Goal: Communication & Community: Answer question/provide support

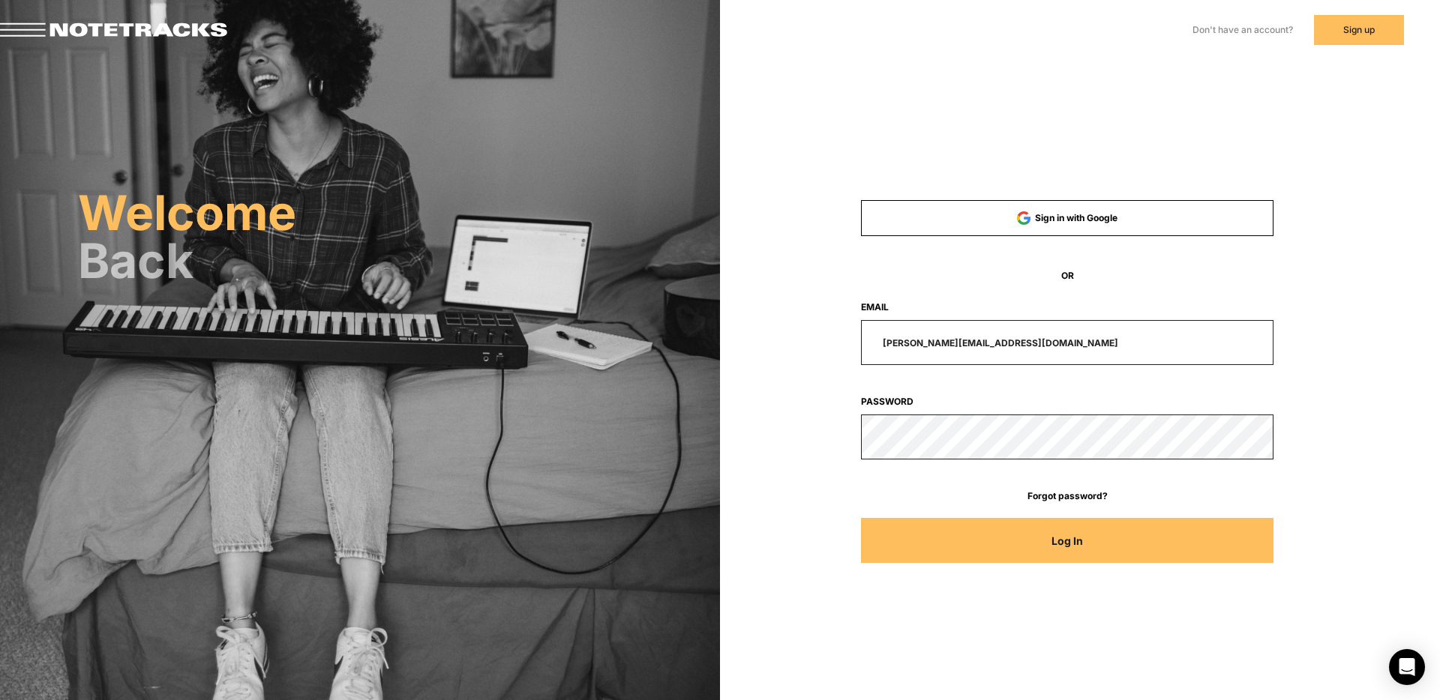
drag, startPoint x: 1022, startPoint y: 343, endPoint x: 824, endPoint y: 342, distance: 198.0
click at [824, 342] on div "[PERSON_NAME][EMAIL_ADDRESS][DOMAIN_NAME]" at bounding box center [1067, 342] width 550 height 45
click at [1031, 345] on input "[PERSON_NAME][EMAIL_ADDRESS][DOMAIN_NAME]" at bounding box center [1067, 342] width 413 height 45
drag, startPoint x: 1037, startPoint y: 343, endPoint x: 836, endPoint y: 346, distance: 201.0
click at [836, 346] on div "[PERSON_NAME][EMAIL_ADDRESS][DOMAIN_NAME]" at bounding box center [1067, 342] width 550 height 45
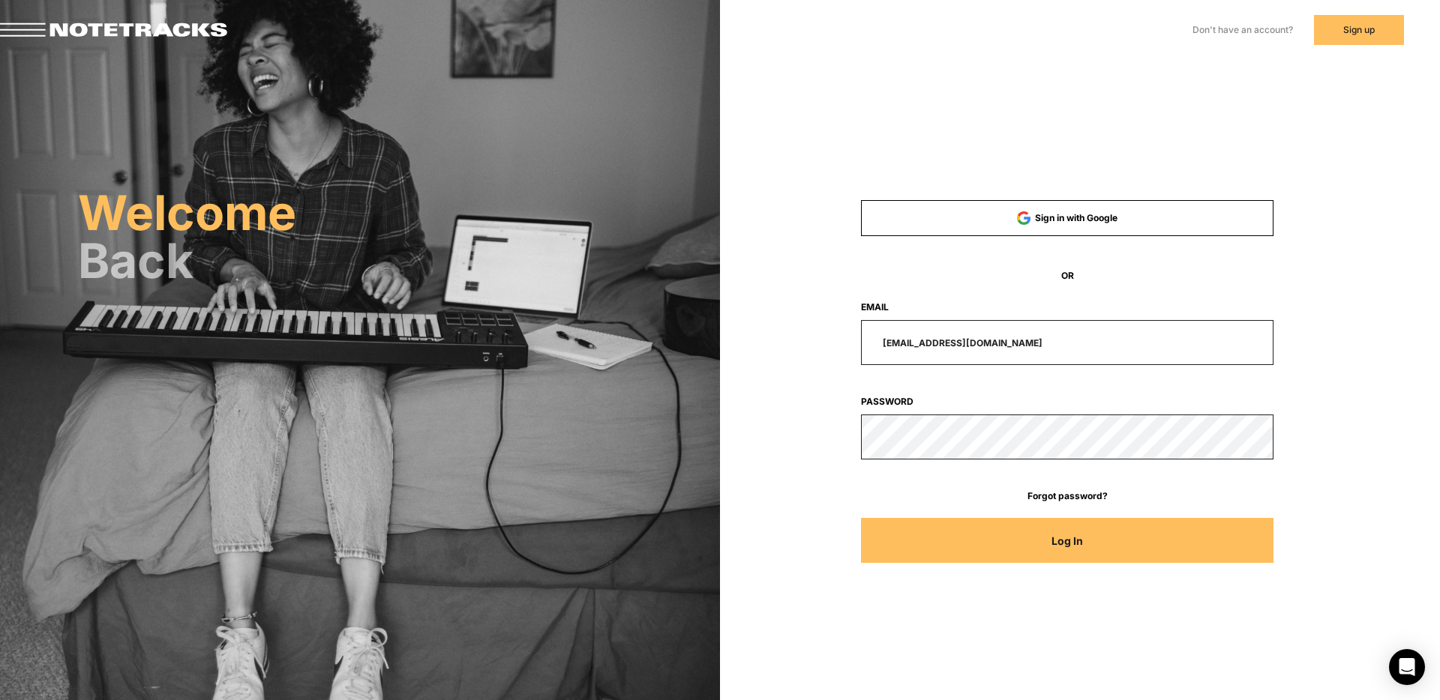
type input "[EMAIL_ADDRESS][DOMAIN_NAME]"
click at [861, 518] on button "Log In" at bounding box center [1067, 540] width 413 height 45
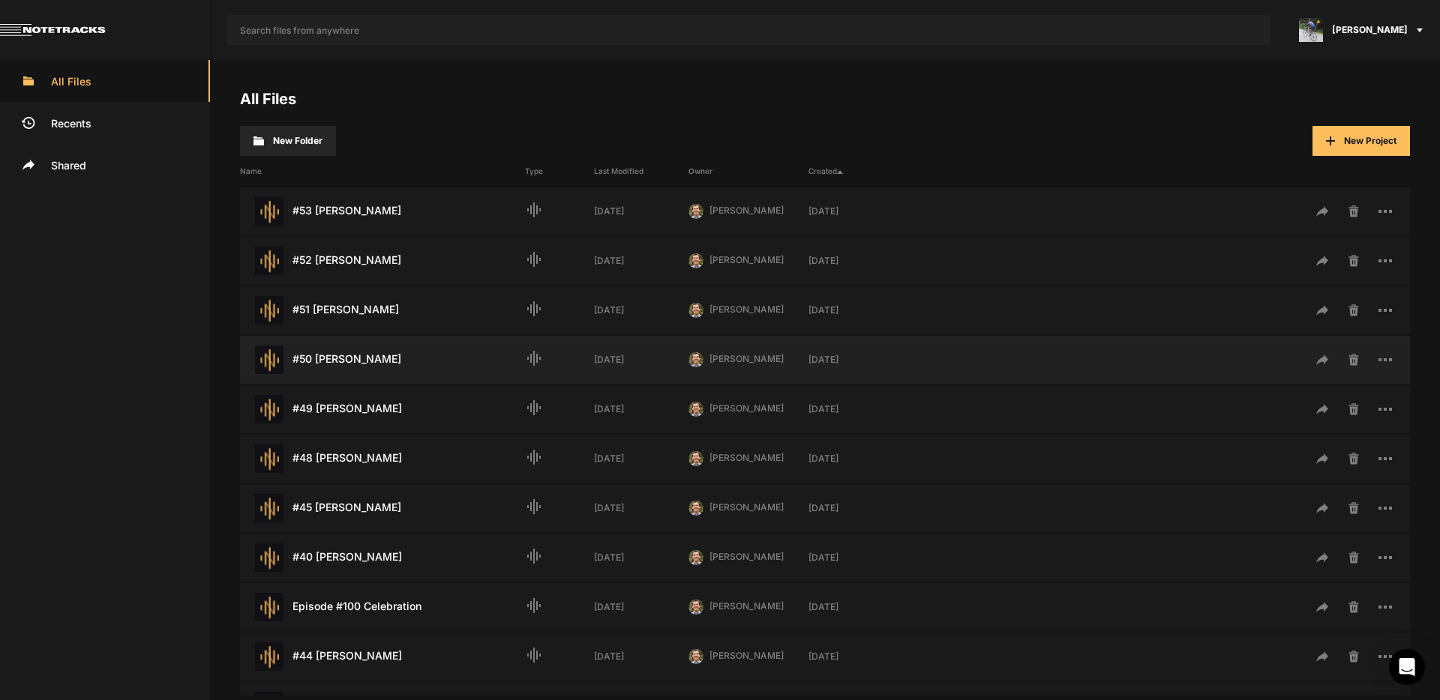
click at [350, 366] on div "#50 [PERSON_NAME] Last Modified: [DATE]" at bounding box center [382, 360] width 285 height 28
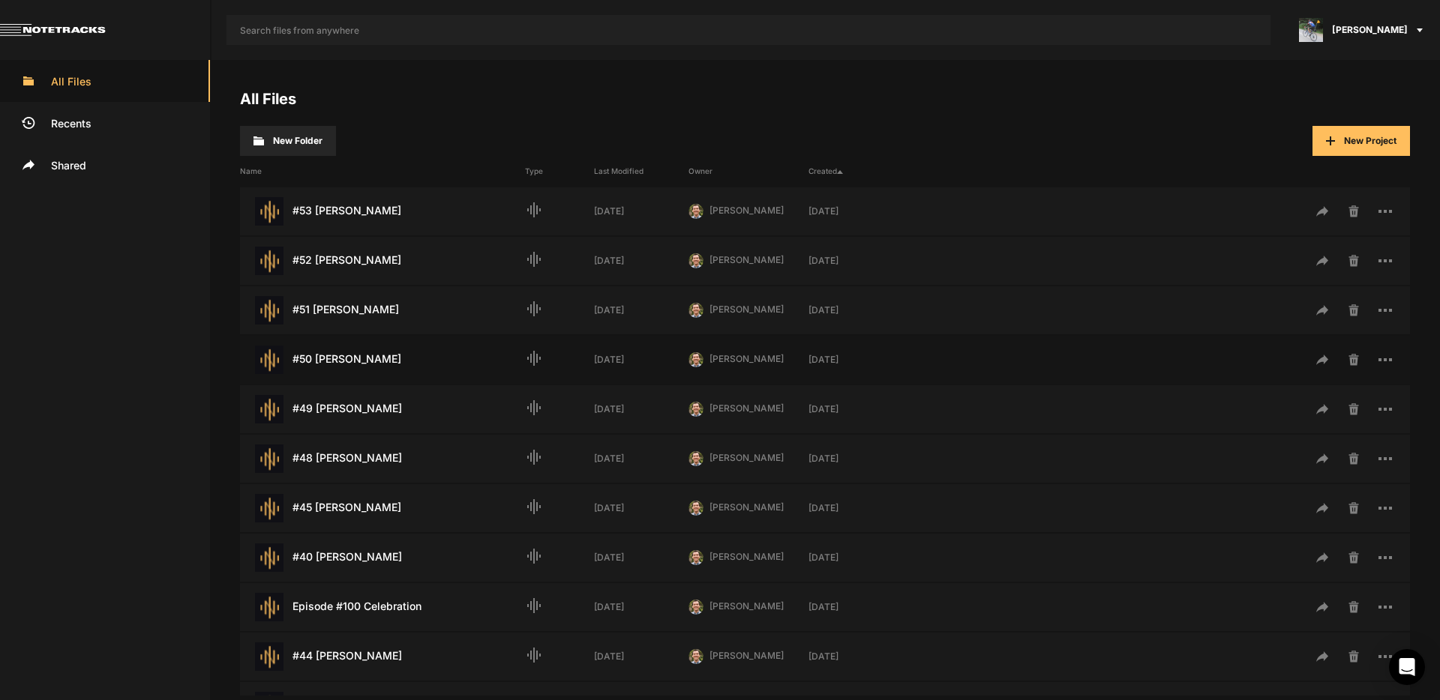
click at [350, 366] on div "#50 [PERSON_NAME] Last Modified: [DATE]" at bounding box center [382, 360] width 285 height 28
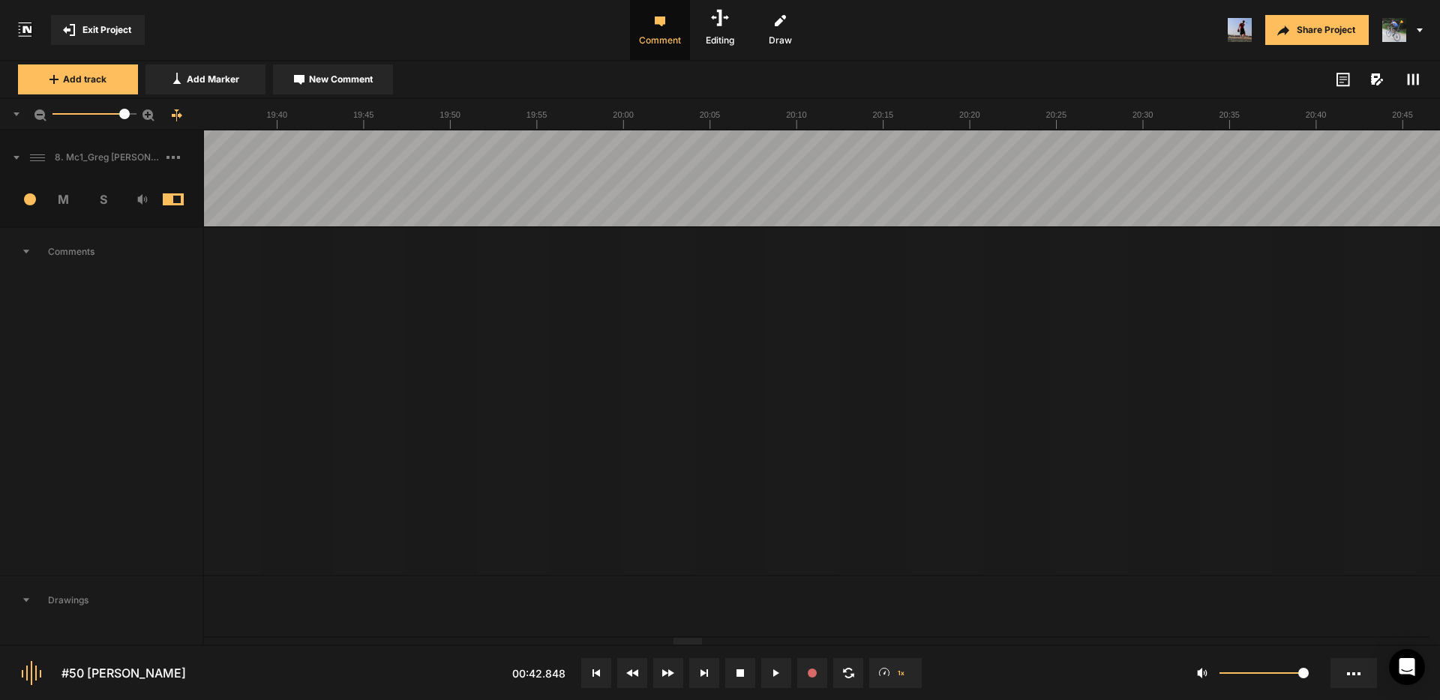
click at [692, 645] on div at bounding box center [687, 641] width 28 height 7
drag, startPoint x: 684, startPoint y: 644, endPoint x: 730, endPoint y: 642, distance: 46.6
click at [730, 642] on nt-project-view "Exit Project Comment Editing Draw Share Project Add track Add Marker New Commen…" at bounding box center [720, 350] width 1440 height 700
click at [788, 645] on div at bounding box center [779, 641] width 28 height 7
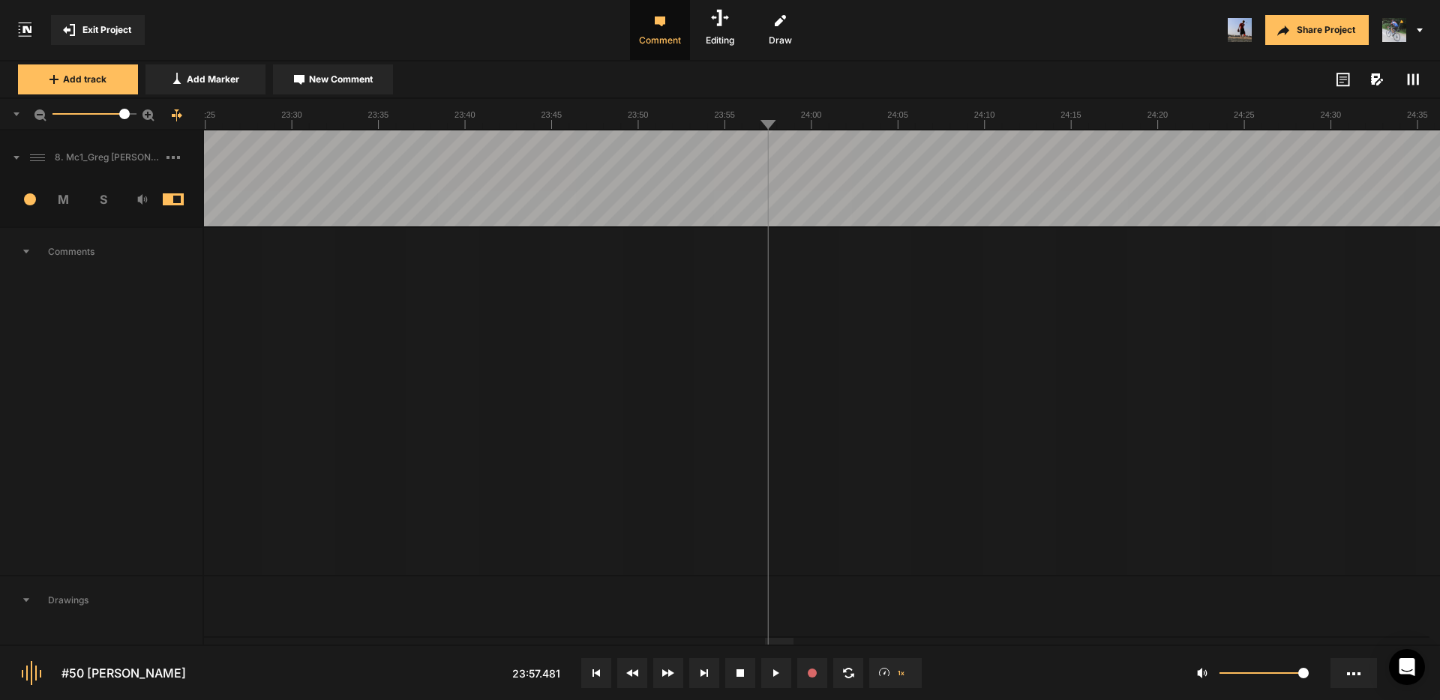
click at [349, 80] on span "New Comment" at bounding box center [341, 79] width 64 height 13
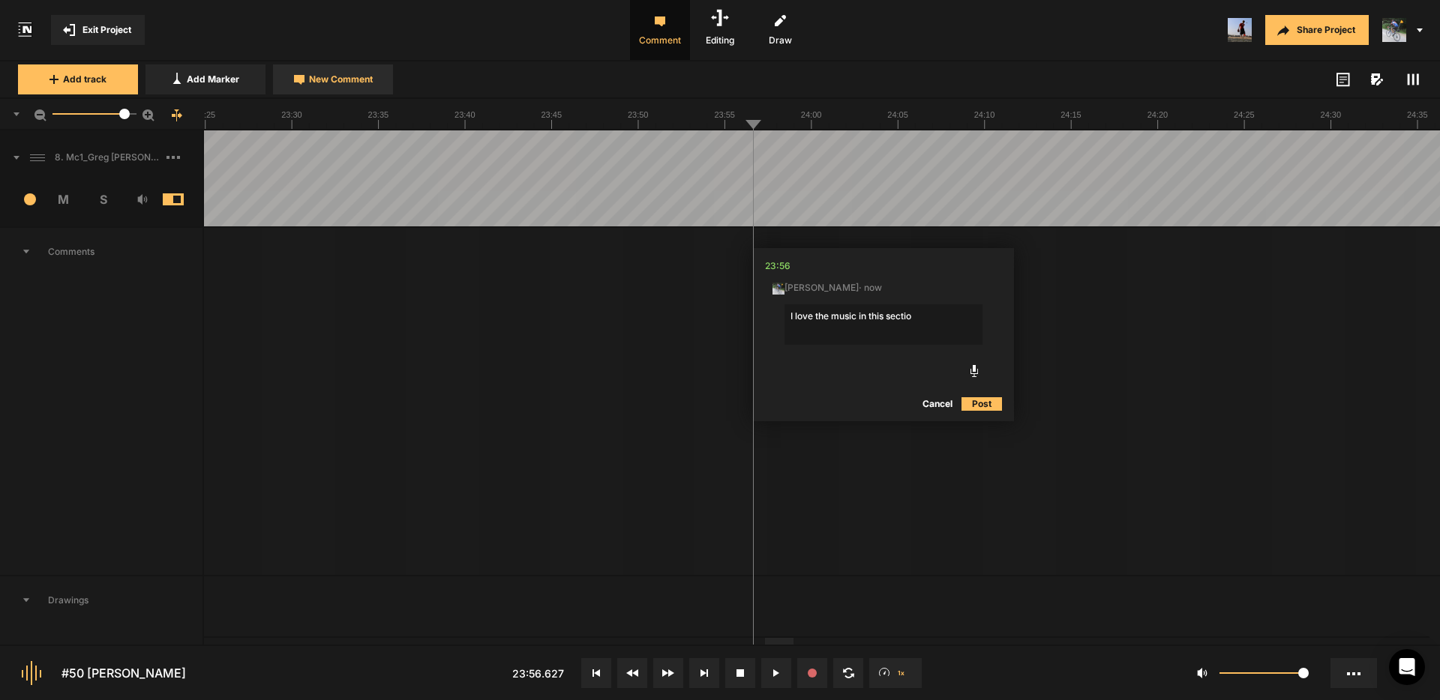
type textarea "I love the music in this section"
click at [981, 265] on icon at bounding box center [980, 263] width 4 height 4
type textarea "I love the music in this section."
click at [943, 407] on button "Cancel" at bounding box center [935, 406] width 48 height 18
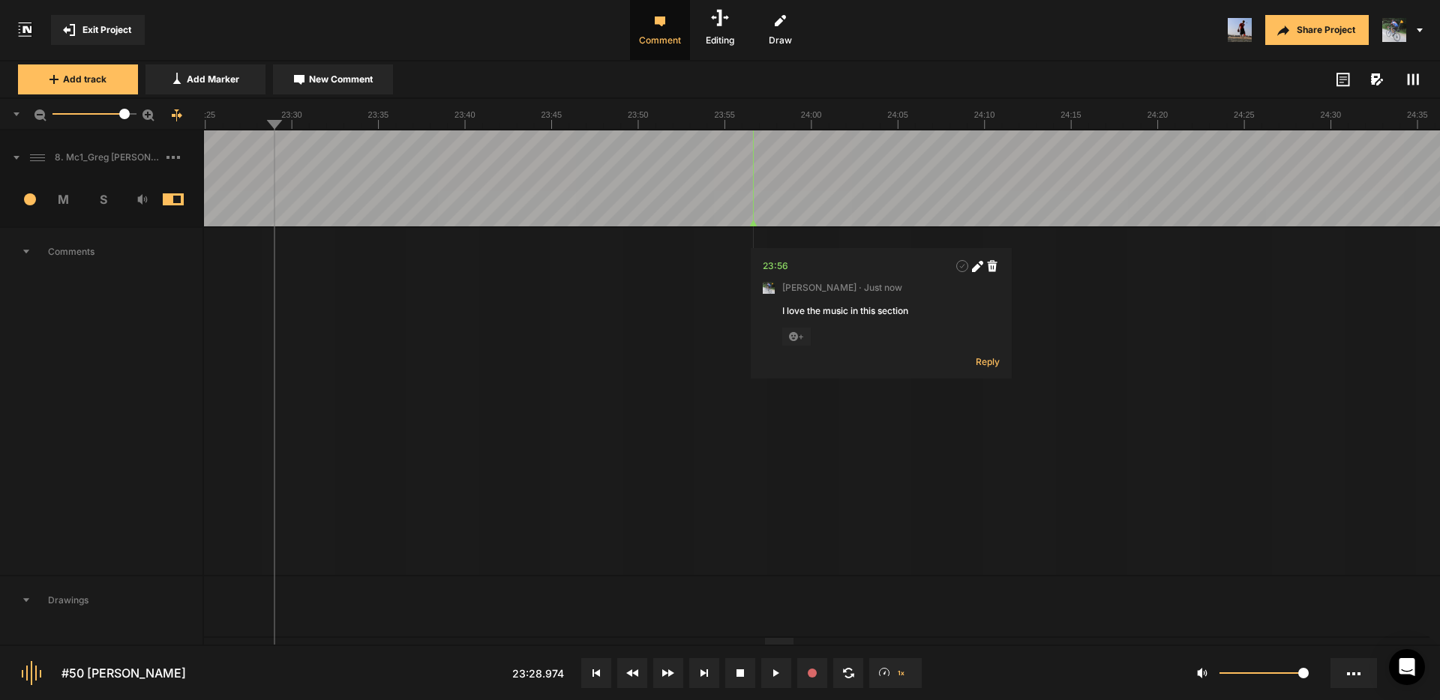
click at [974, 268] on icon at bounding box center [976, 267] width 8 height 8
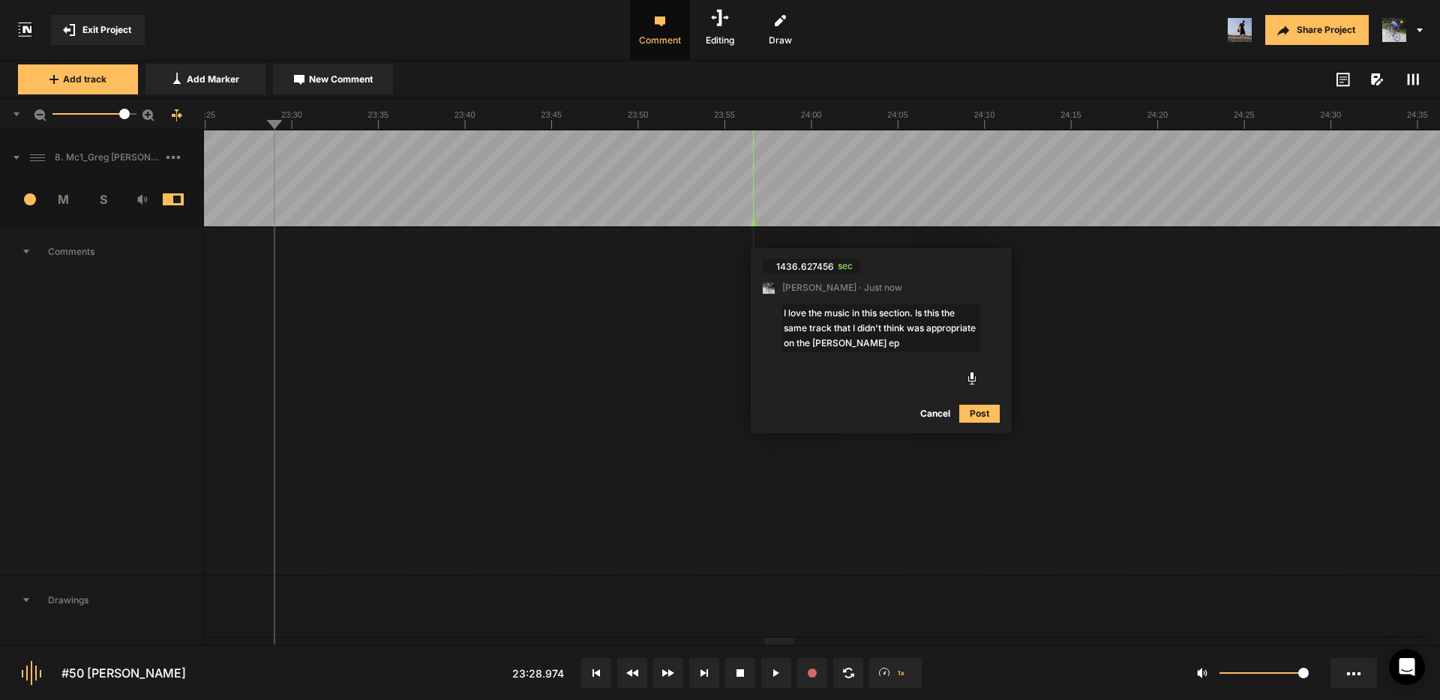
type textarea "I love the music in this section. Is this the same track that I didn't think wa…"
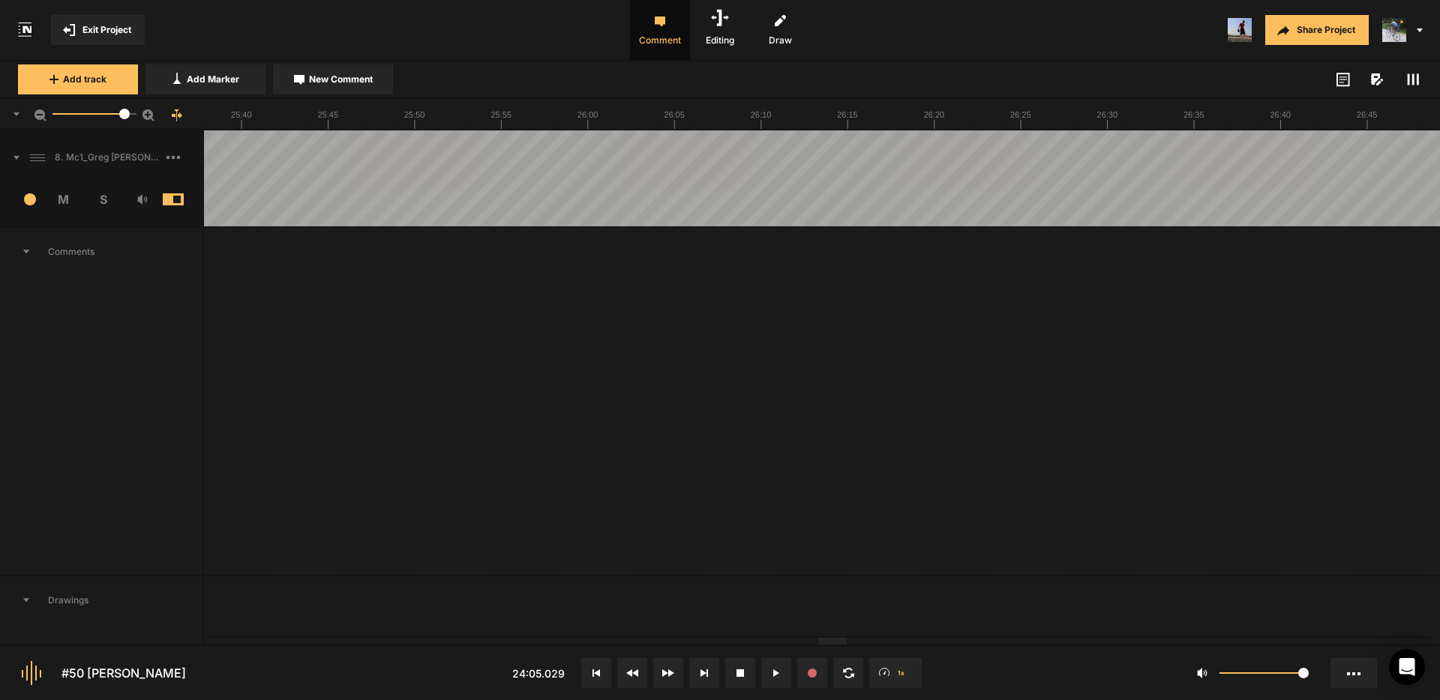
click at [837, 645] on div at bounding box center [832, 641] width 28 height 7
click at [535, 136] on div at bounding box center [147, 178] width 53146 height 96
click at [671, 138] on div at bounding box center [147, 178] width 53146 height 96
click at [734, 148] on div at bounding box center [147, 178] width 53146 height 96
click at [751, 153] on div at bounding box center [147, 178] width 53146 height 96
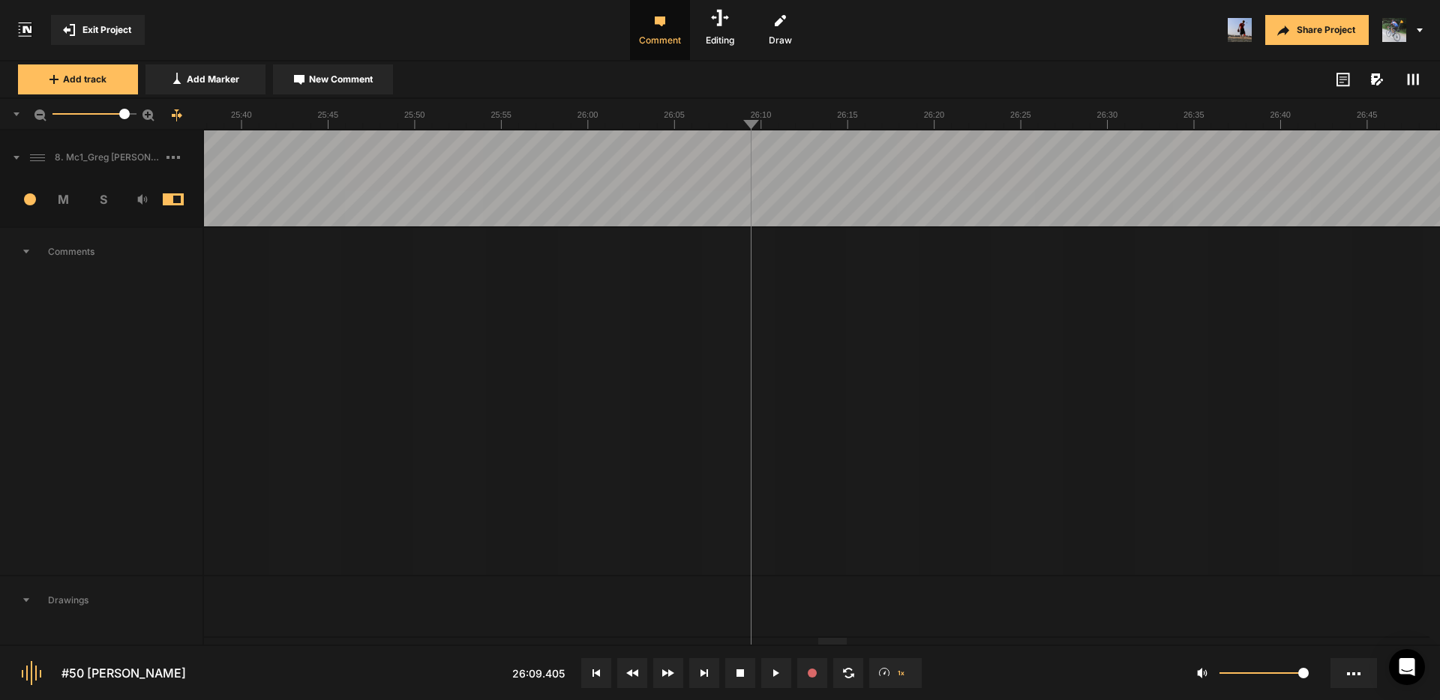
click at [754, 151] on div at bounding box center [147, 178] width 53146 height 96
click at [750, 151] on div at bounding box center [147, 178] width 53146 height 96
click at [736, 153] on div at bounding box center [147, 178] width 53146 height 96
click at [751, 154] on div at bounding box center [147, 178] width 53146 height 96
click at [753, 155] on div at bounding box center [147, 178] width 53146 height 96
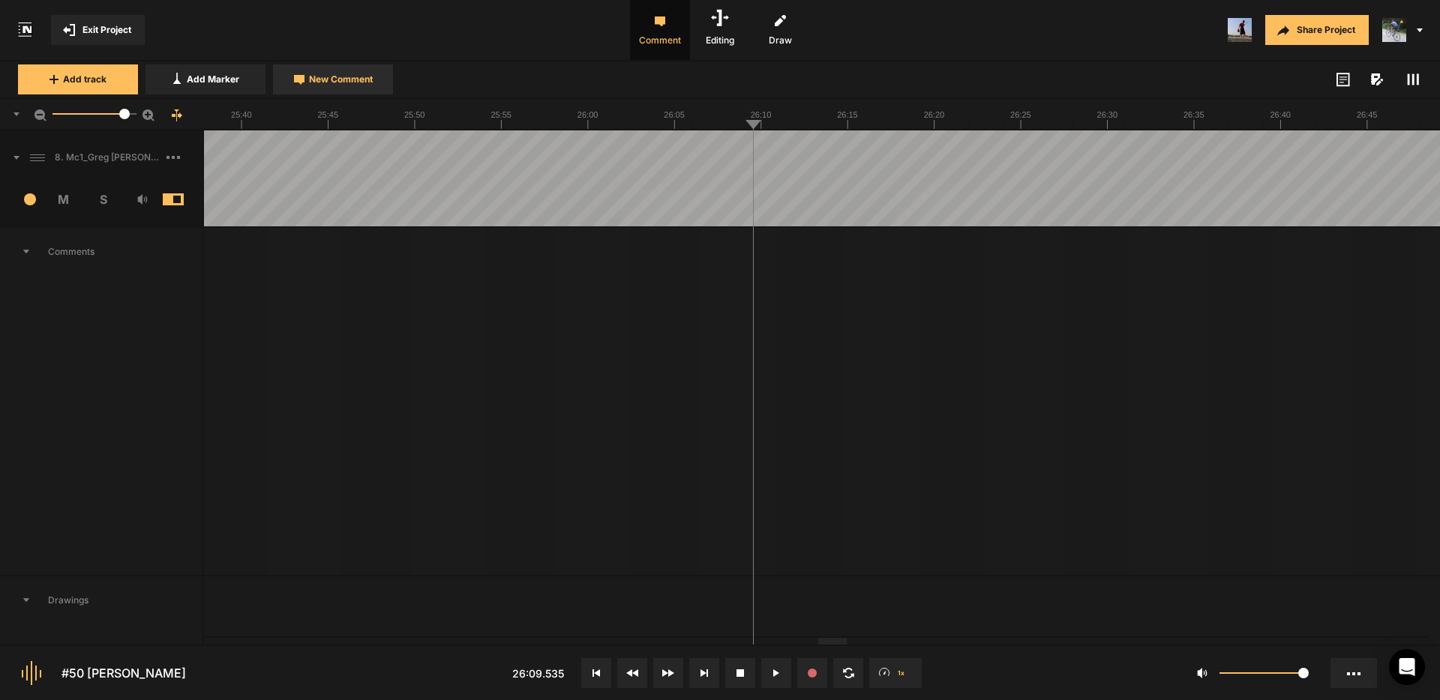
click at [370, 87] on button "New Comment" at bounding box center [333, 79] width 120 height 30
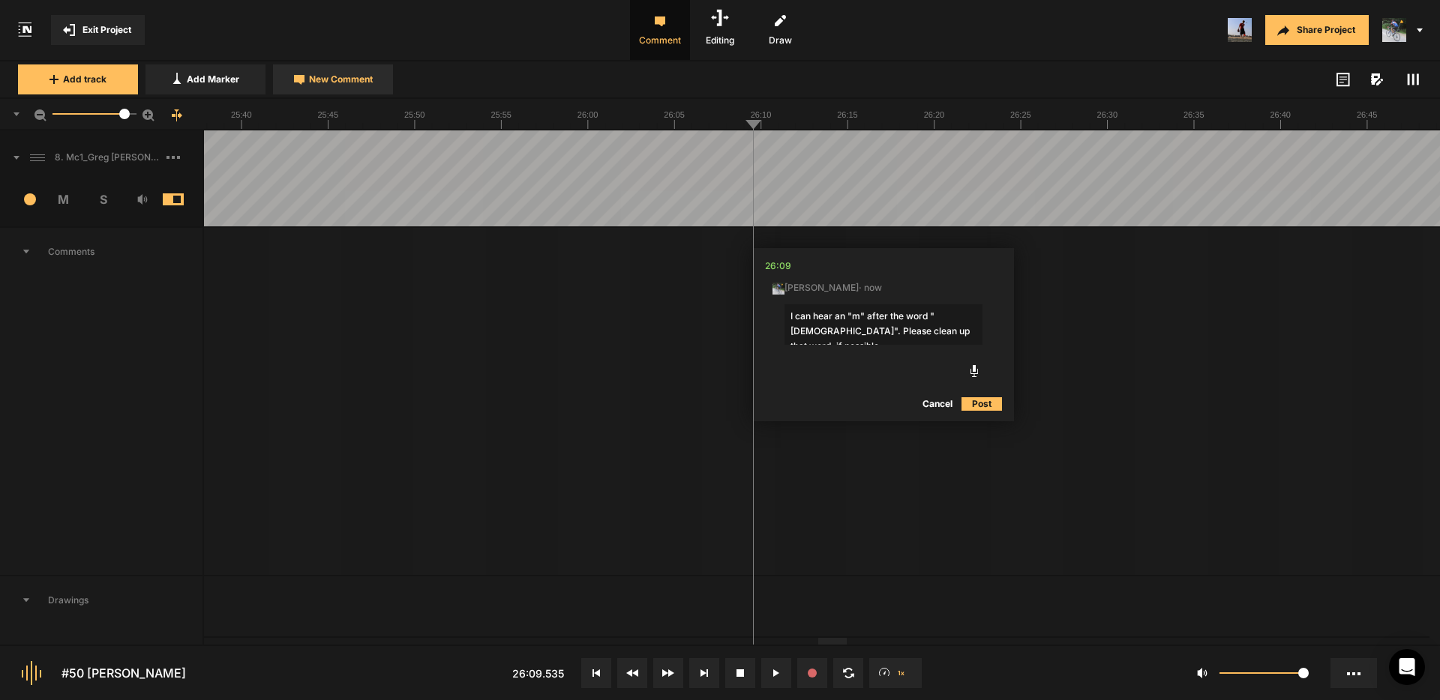
type textarea "I can hear an "m" after the word "[DEMOGRAPHIC_DATA]". Please clean up that wor…"
click at [751, 150] on div at bounding box center [147, 178] width 53146 height 96
click at [757, 151] on div at bounding box center [147, 178] width 53146 height 96
click at [1393, 154] on div at bounding box center [147, 178] width 53146 height 96
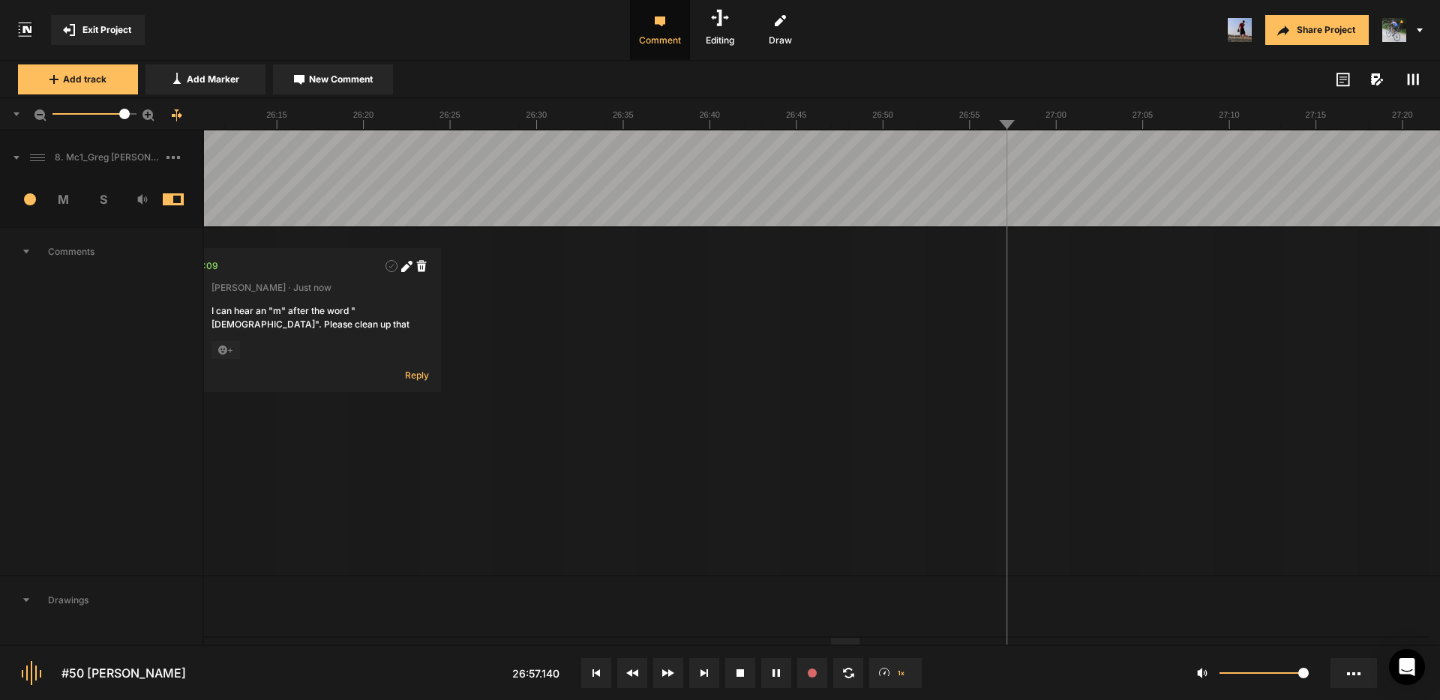
drag, startPoint x: 1227, startPoint y: 155, endPoint x: 1243, endPoint y: 157, distance: 16.6
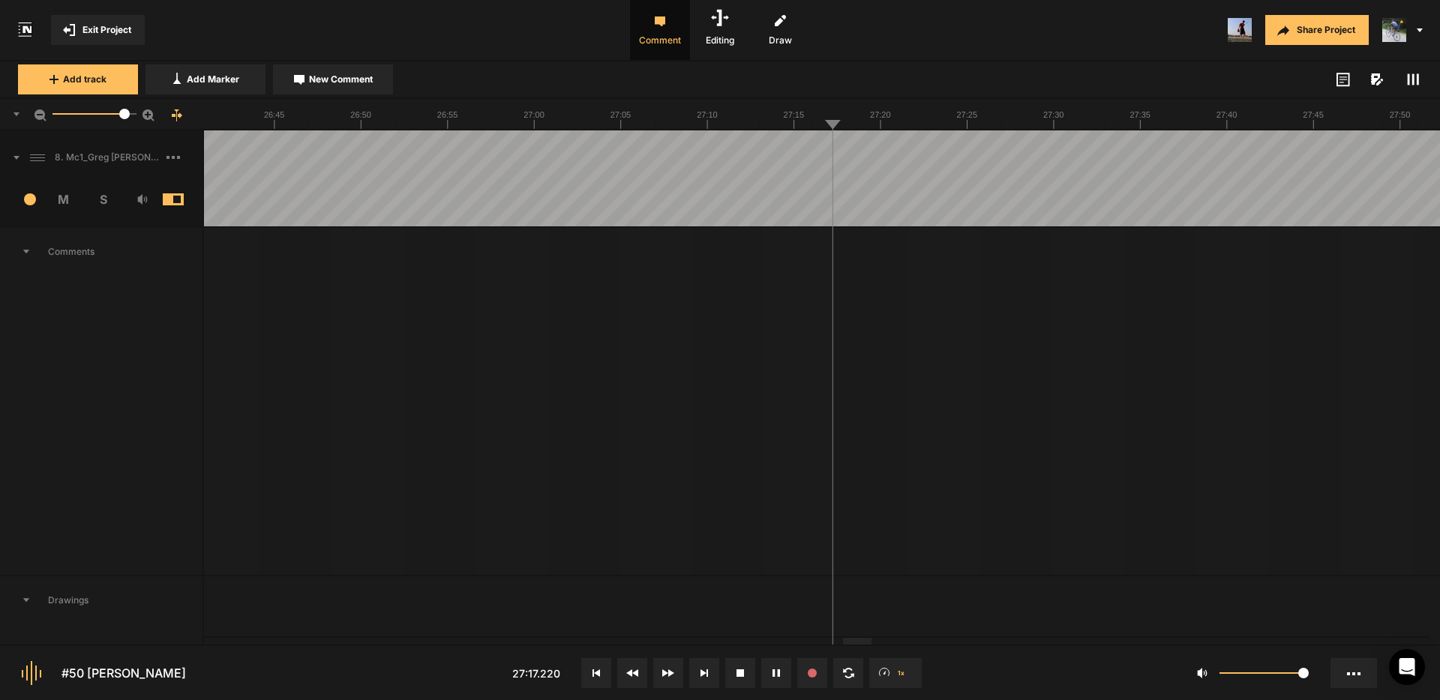
drag, startPoint x: 1046, startPoint y: 160, endPoint x: 1066, endPoint y: 162, distance: 19.6
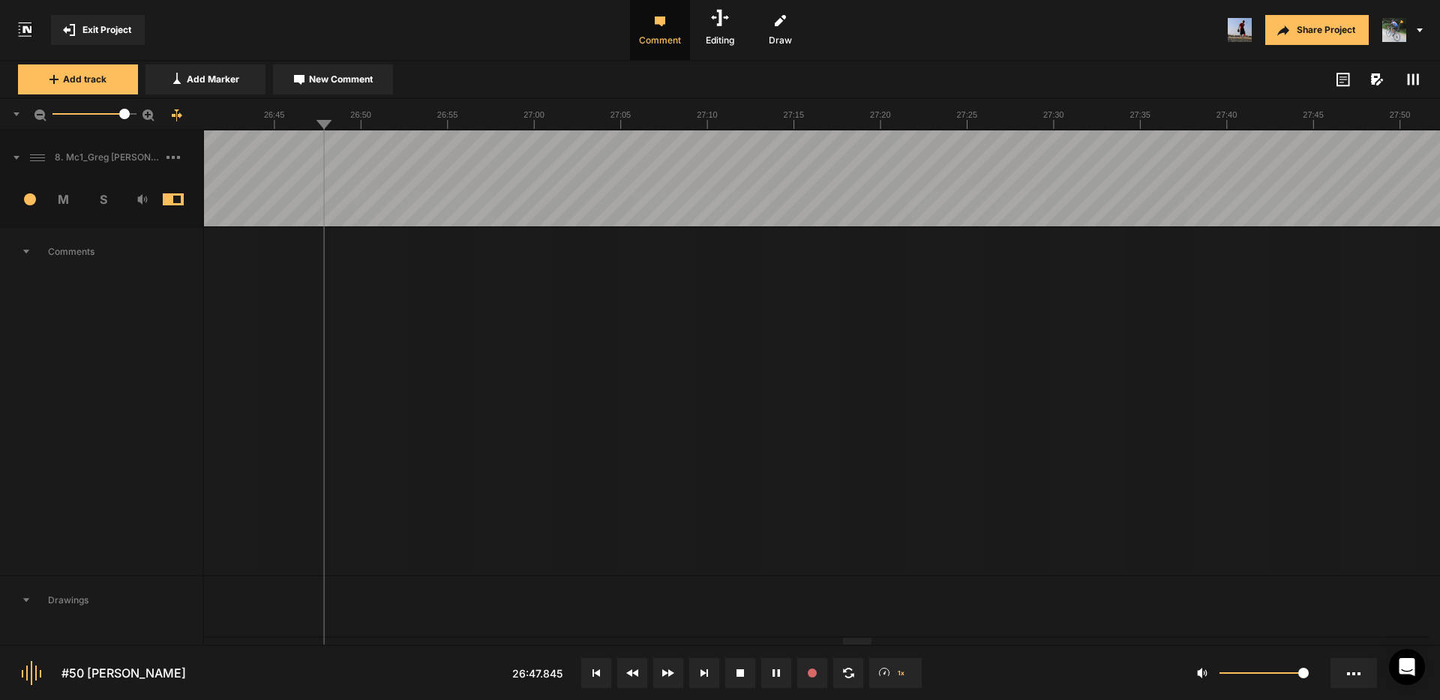
drag, startPoint x: 1320, startPoint y: 151, endPoint x: 1388, endPoint y: 149, distance: 68.3
drag, startPoint x: 946, startPoint y: 149, endPoint x: 998, endPoint y: 152, distance: 51.8
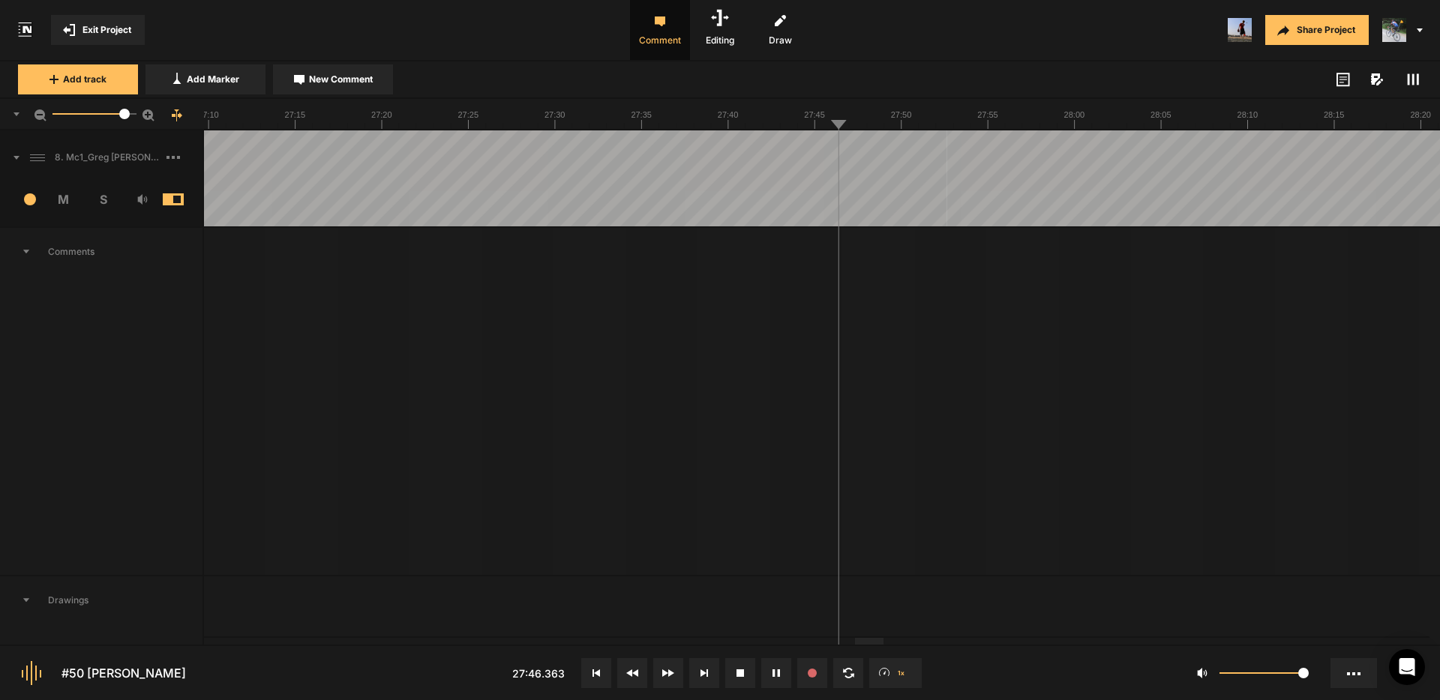
drag, startPoint x: 700, startPoint y: 149, endPoint x: 671, endPoint y: 150, distance: 29.3
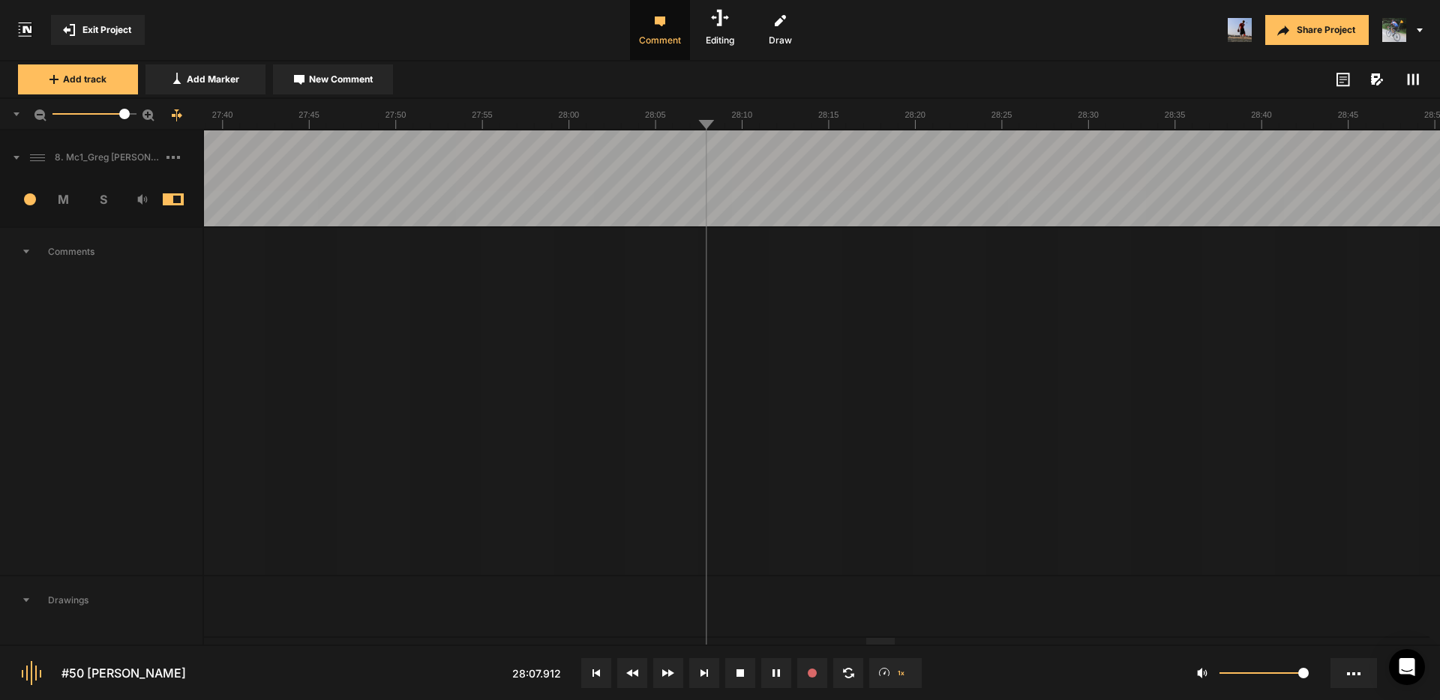
drag, startPoint x: 623, startPoint y: 148, endPoint x: 600, endPoint y: 149, distance: 23.3
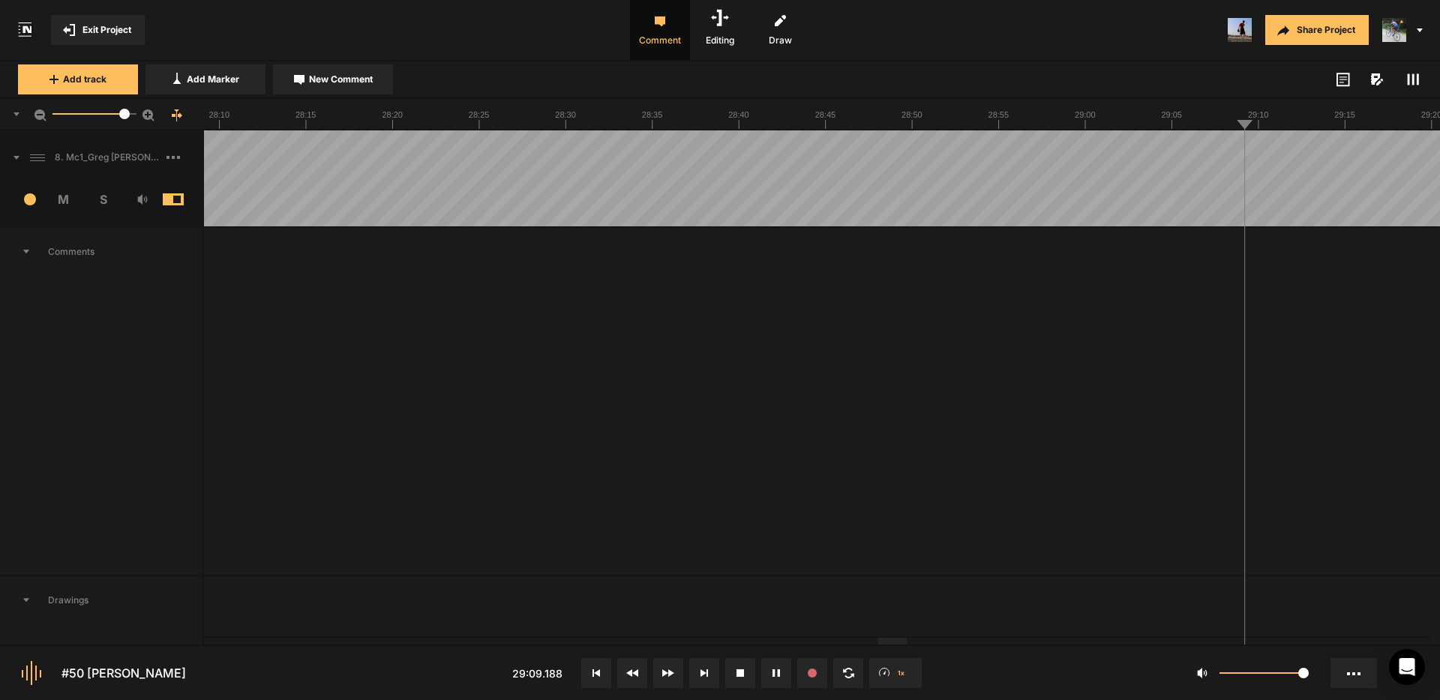
drag, startPoint x: 1176, startPoint y: 151, endPoint x: 1204, endPoint y: 154, distance: 28.6
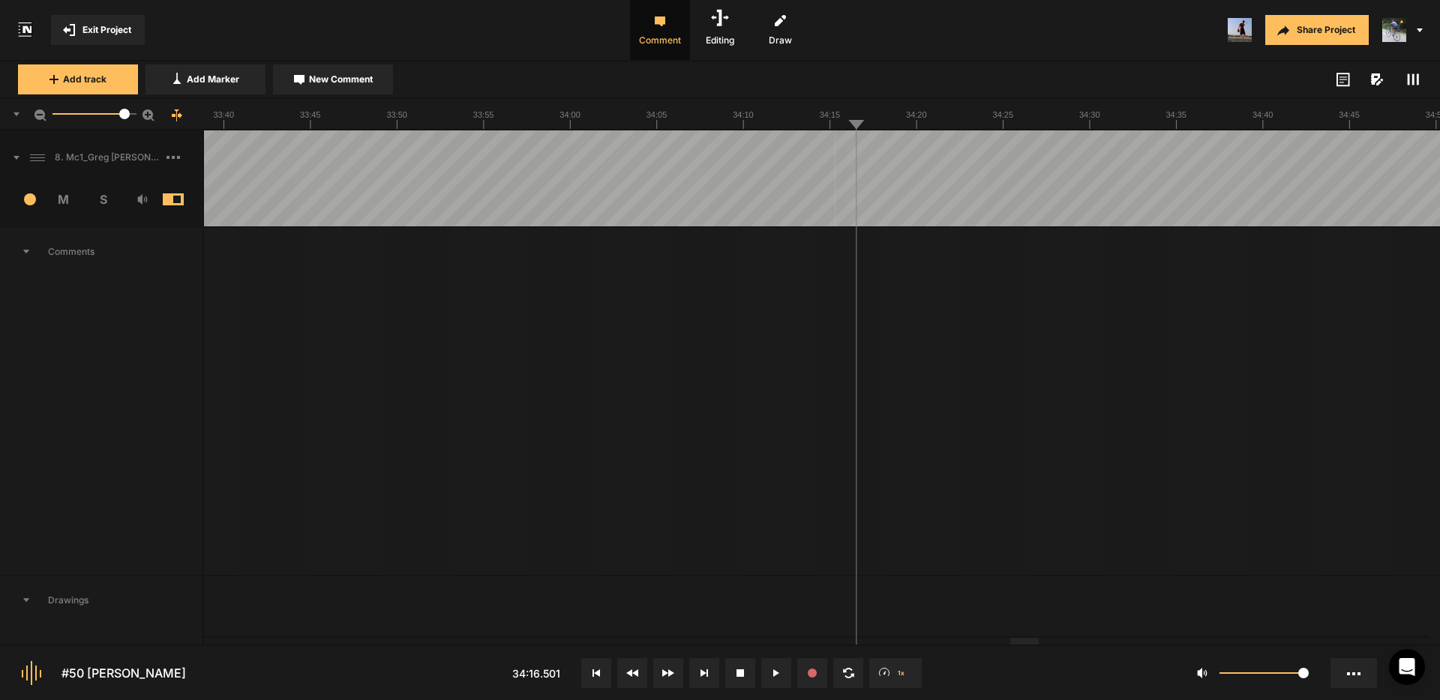
click at [337, 84] on span "New Comment" at bounding box center [341, 79] width 64 height 13
type textarea "Cut "we had a""
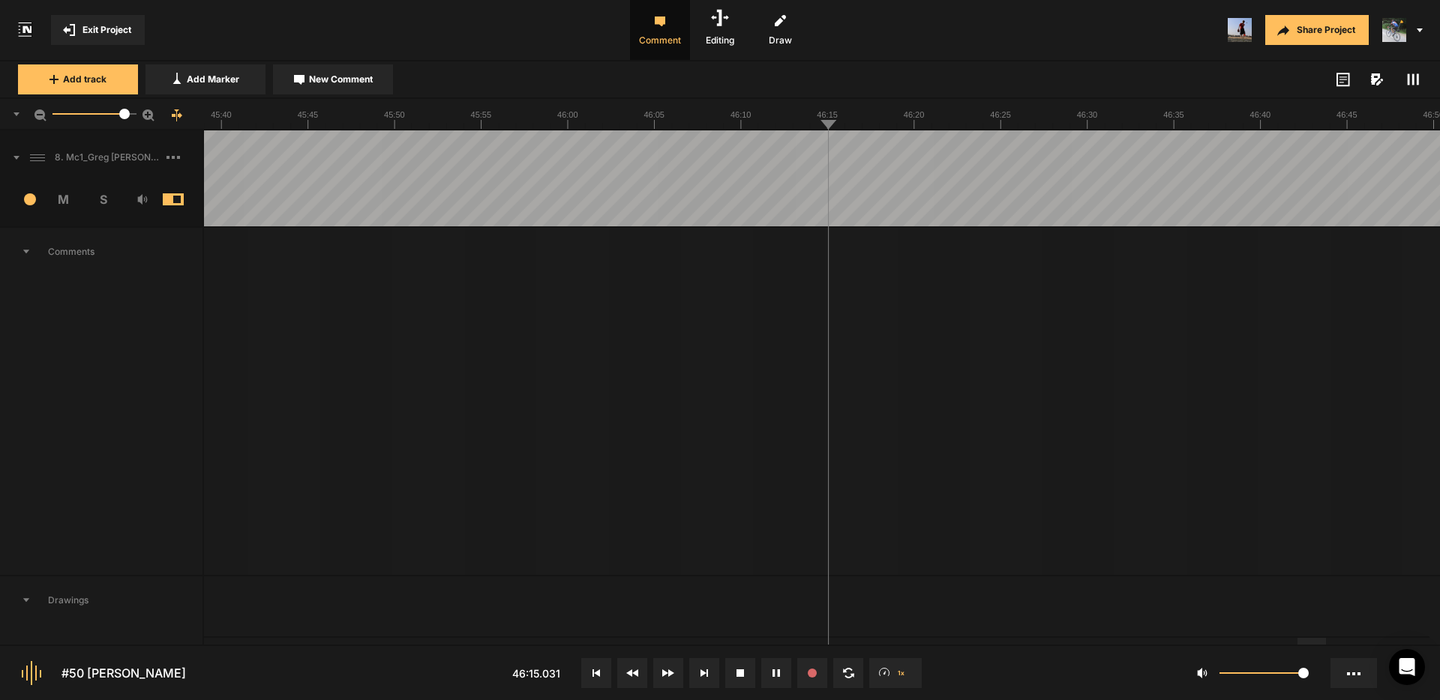
click at [1290, 645] on div at bounding box center [1289, 641] width 28 height 7
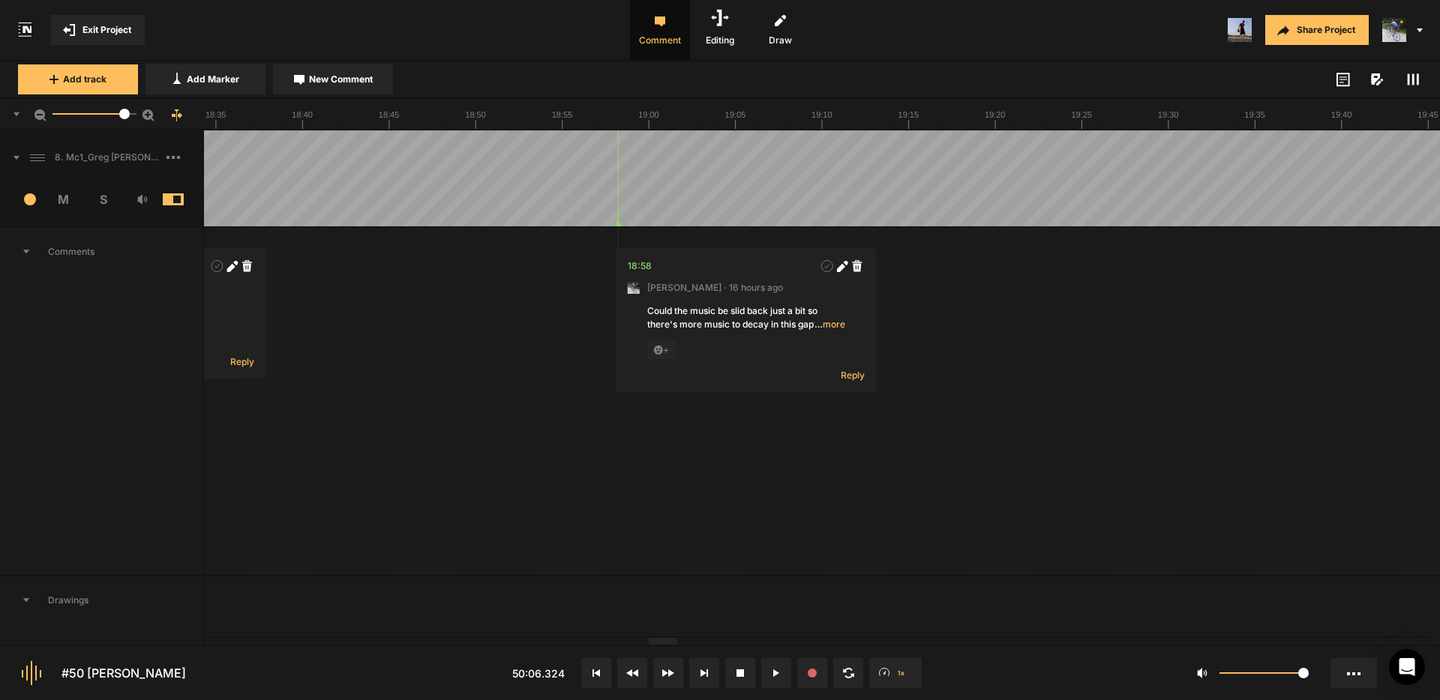
click at [664, 645] on div at bounding box center [663, 641] width 28 height 7
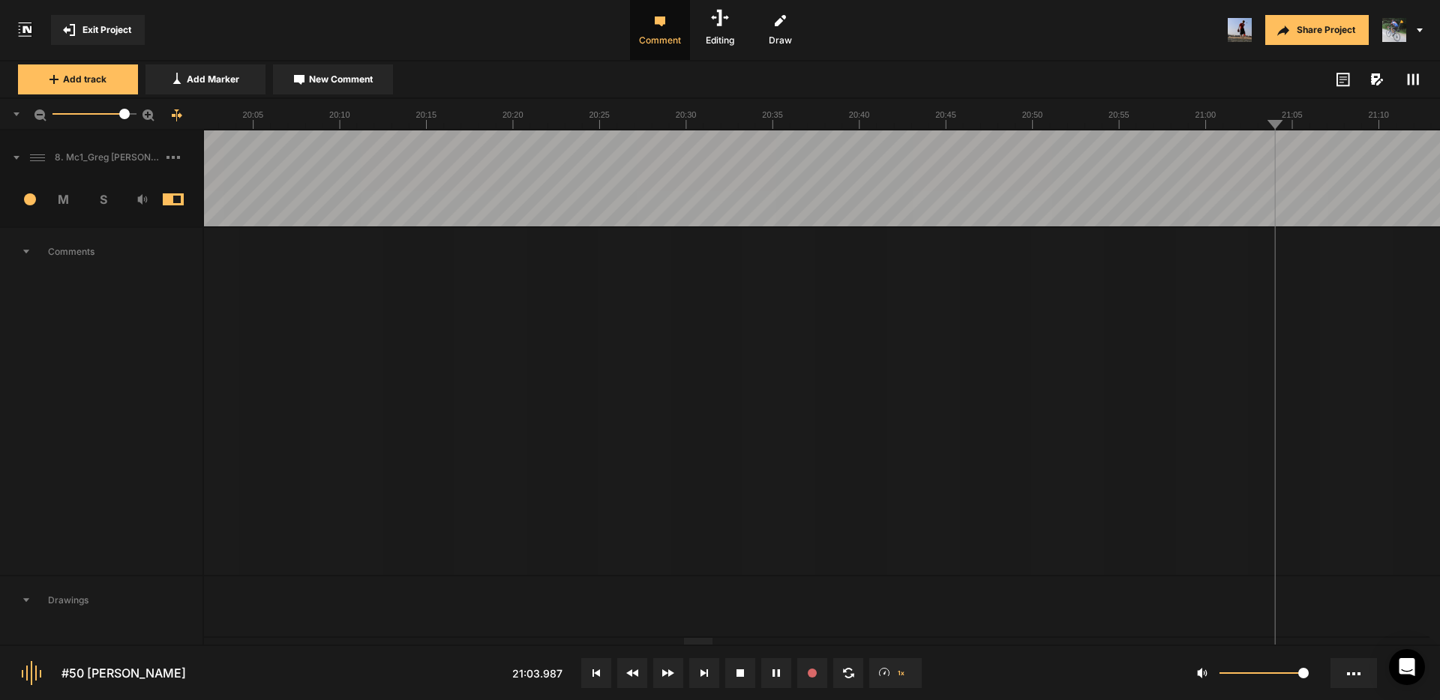
drag, startPoint x: 1290, startPoint y: 154, endPoint x: 1330, endPoint y: 157, distance: 39.9
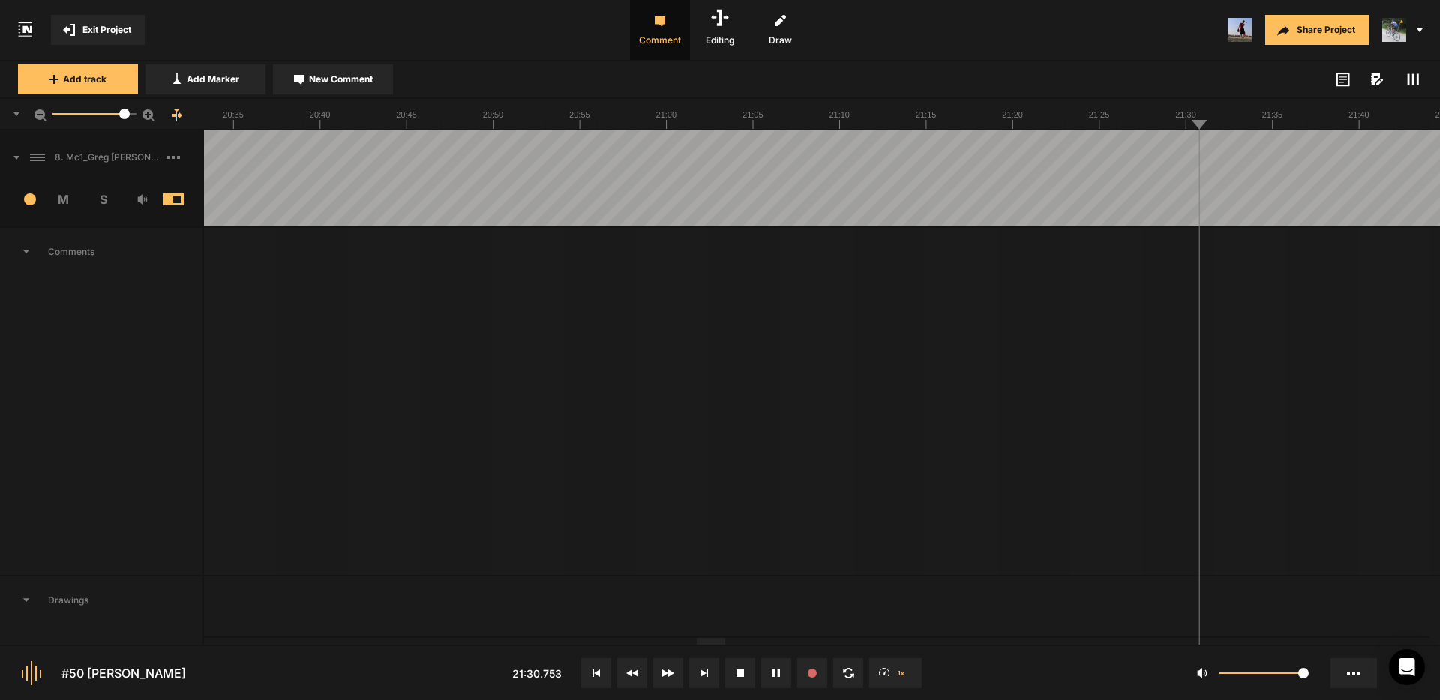
drag, startPoint x: 1269, startPoint y: 152, endPoint x: 1330, endPoint y: 152, distance: 61.5
drag, startPoint x: 1261, startPoint y: 149, endPoint x: 1278, endPoint y: 151, distance: 17.3
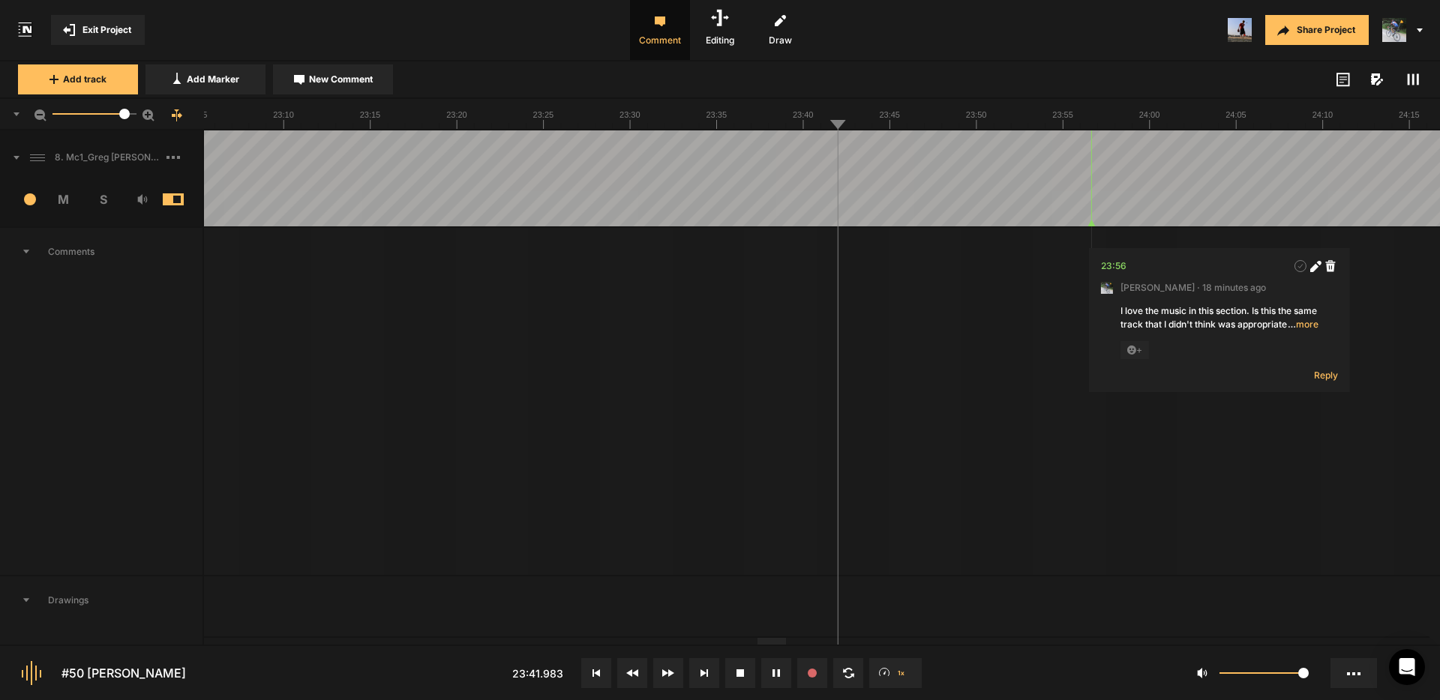
click at [1316, 266] on icon at bounding box center [1313, 267] width 8 height 8
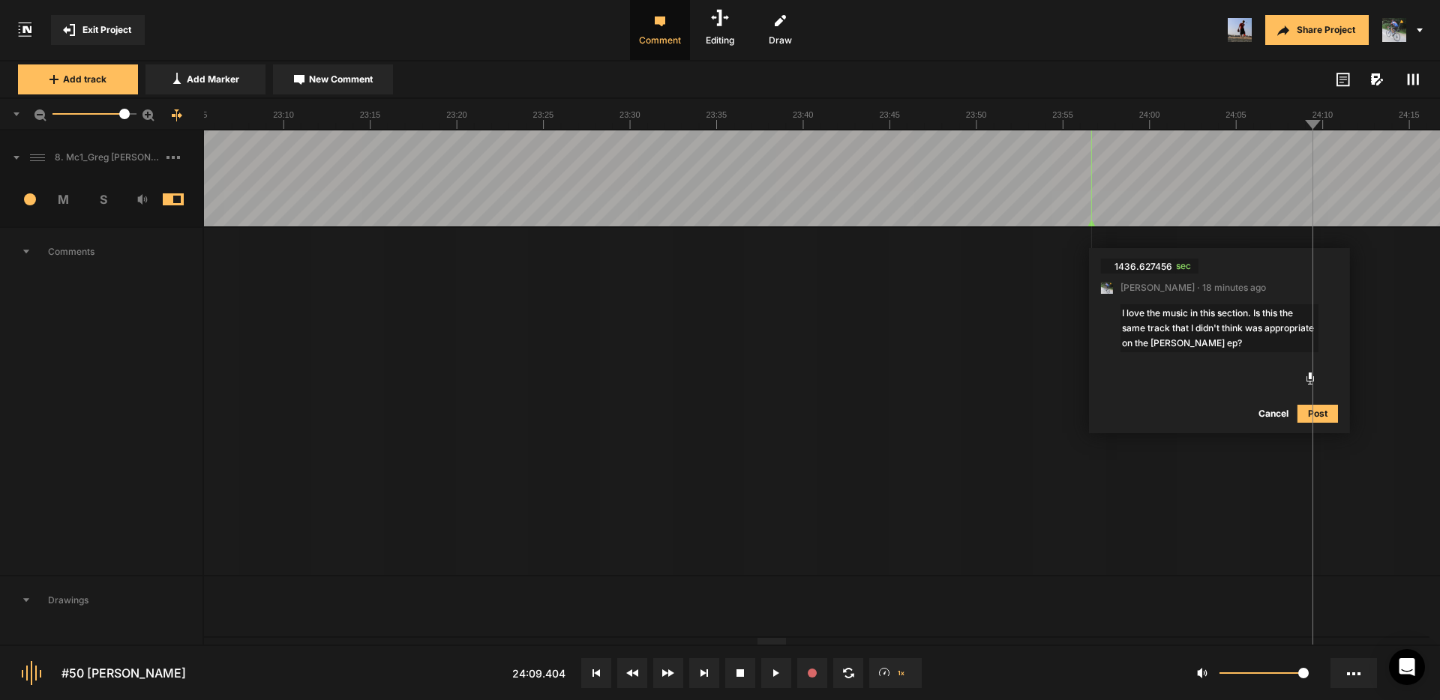
click at [1255, 314] on textarea "I love the music in this section. Is this the same track that I didn't think wa…" at bounding box center [1219, 328] width 198 height 48
type textarea "I love the music in this section. It just occurs to me that this may be the sam…"
click at [1318, 430] on button "Post" at bounding box center [1317, 429] width 40 height 18
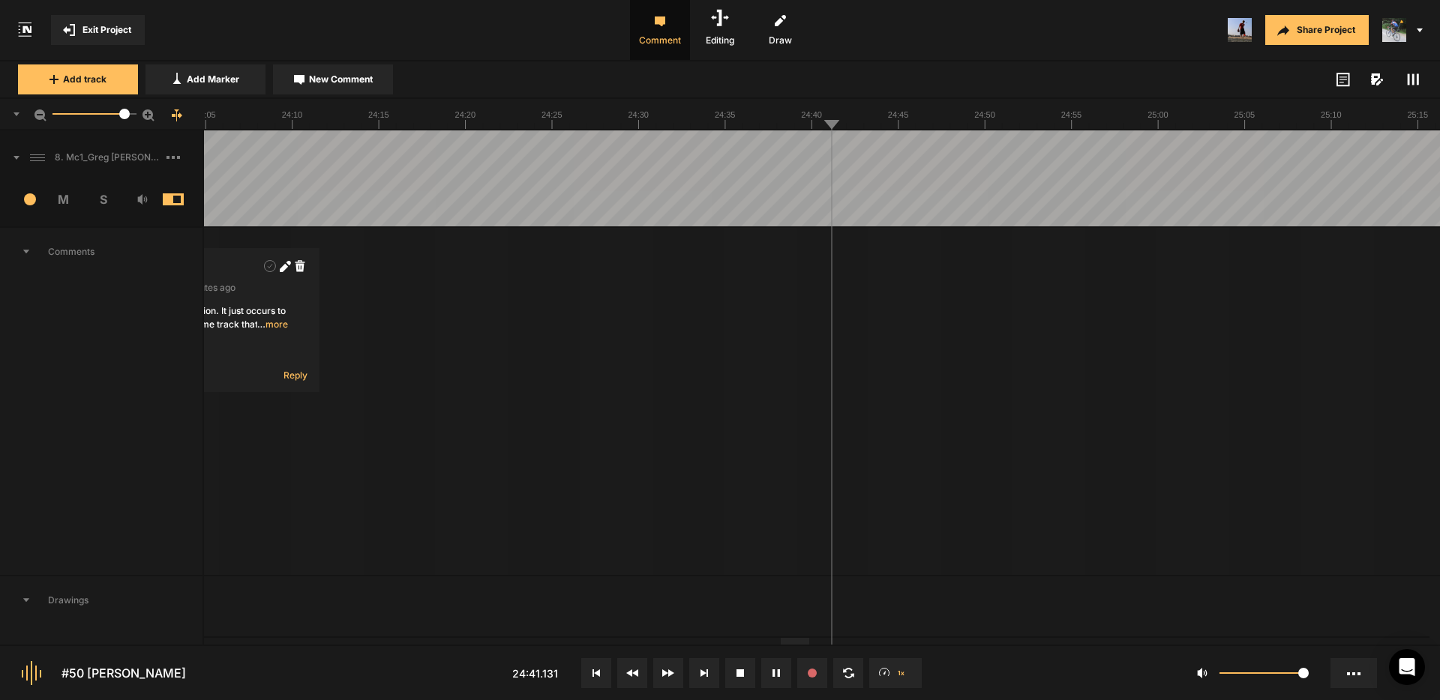
drag, startPoint x: 1169, startPoint y: 151, endPoint x: 1267, endPoint y: 152, distance: 97.5
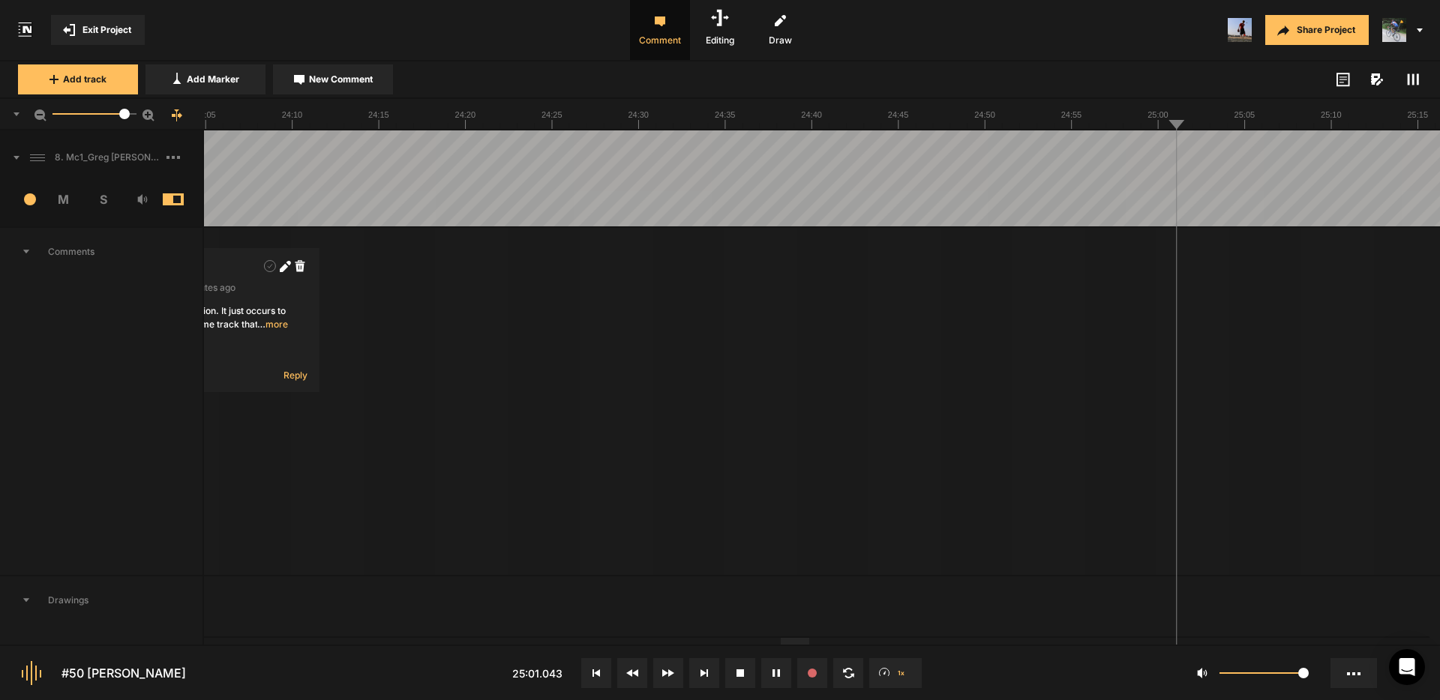
click at [931, 145] on div at bounding box center [1203, 178] width 53146 height 96
click at [1031, 150] on div at bounding box center [1203, 178] width 53146 height 96
drag, startPoint x: 1132, startPoint y: 150, endPoint x: 1142, endPoint y: 151, distance: 9.9
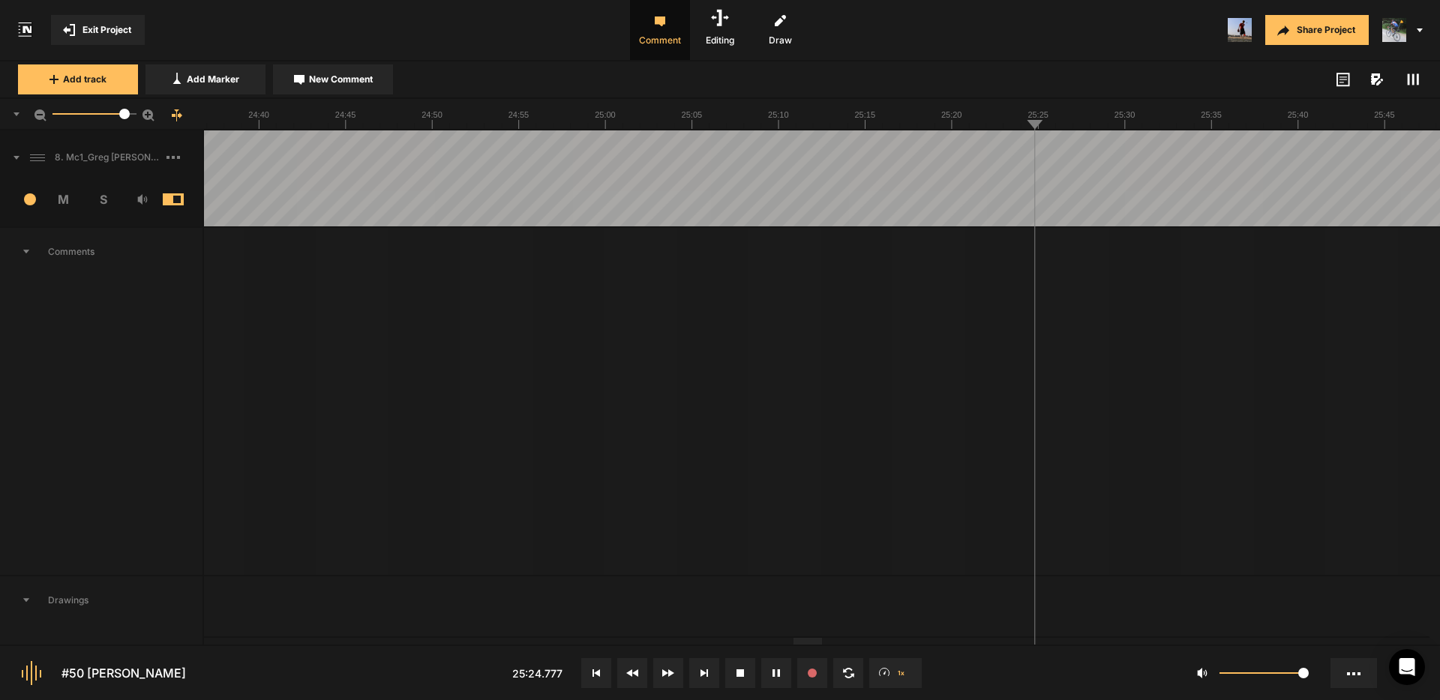
click at [1133, 150] on div at bounding box center [1203, 178] width 53146 height 96
drag, startPoint x: 1200, startPoint y: 150, endPoint x: 1237, endPoint y: 152, distance: 37.6
click at [1200, 150] on div at bounding box center [1203, 178] width 53146 height 96
click at [1267, 151] on div at bounding box center [1203, 178] width 53146 height 96
click at [1345, 151] on div at bounding box center [1203, 178] width 53146 height 96
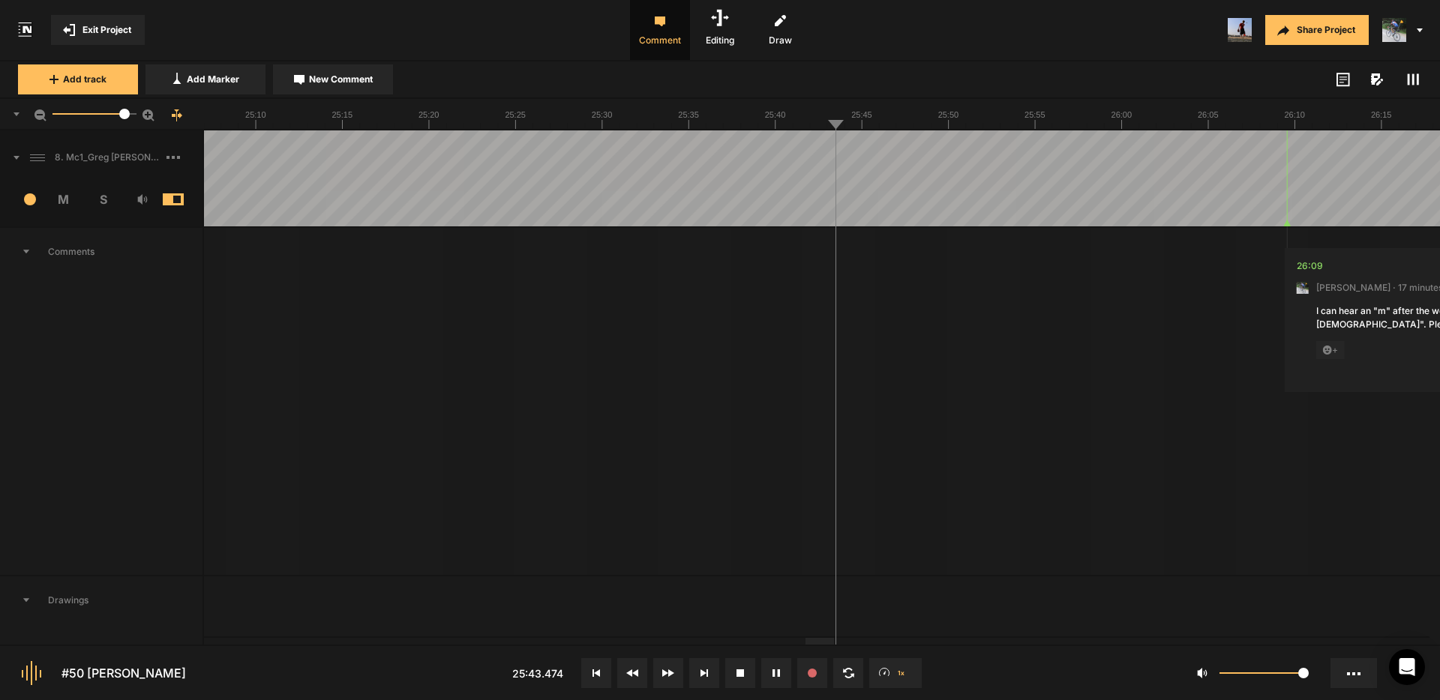
click at [1026, 145] on div at bounding box center [680, 178] width 53146 height 96
click at [1133, 145] on div at bounding box center [680, 178] width 53146 height 96
click at [1215, 148] on div at bounding box center [680, 178] width 53146 height 96
click at [1315, 146] on div at bounding box center [680, 178] width 53146 height 96
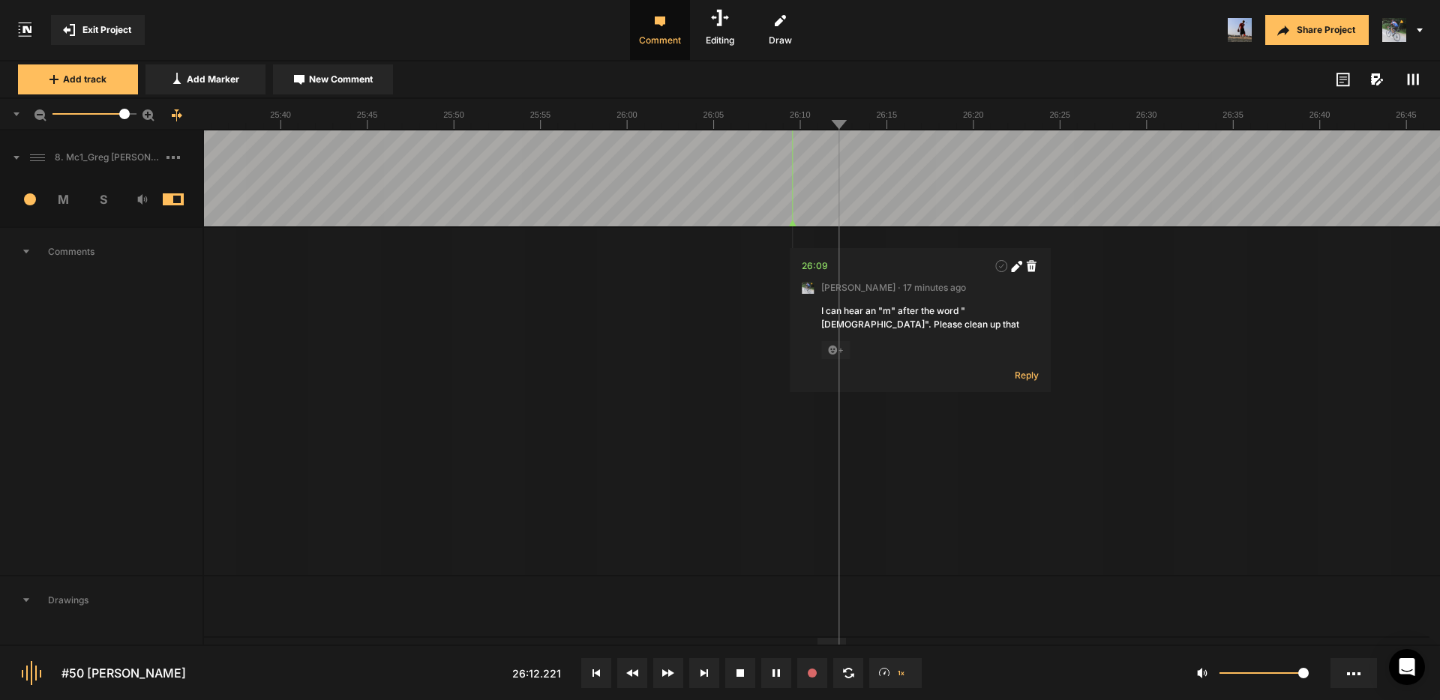
drag, startPoint x: 755, startPoint y: 142, endPoint x: 810, endPoint y: 148, distance: 55.1
click at [755, 142] on div at bounding box center [186, 178] width 53146 height 96
click at [799, 149] on div at bounding box center [186, 178] width 53146 height 96
drag, startPoint x: 829, startPoint y: 147, endPoint x: 805, endPoint y: 150, distance: 24.2
click at [827, 148] on div at bounding box center [186, 178] width 53146 height 96
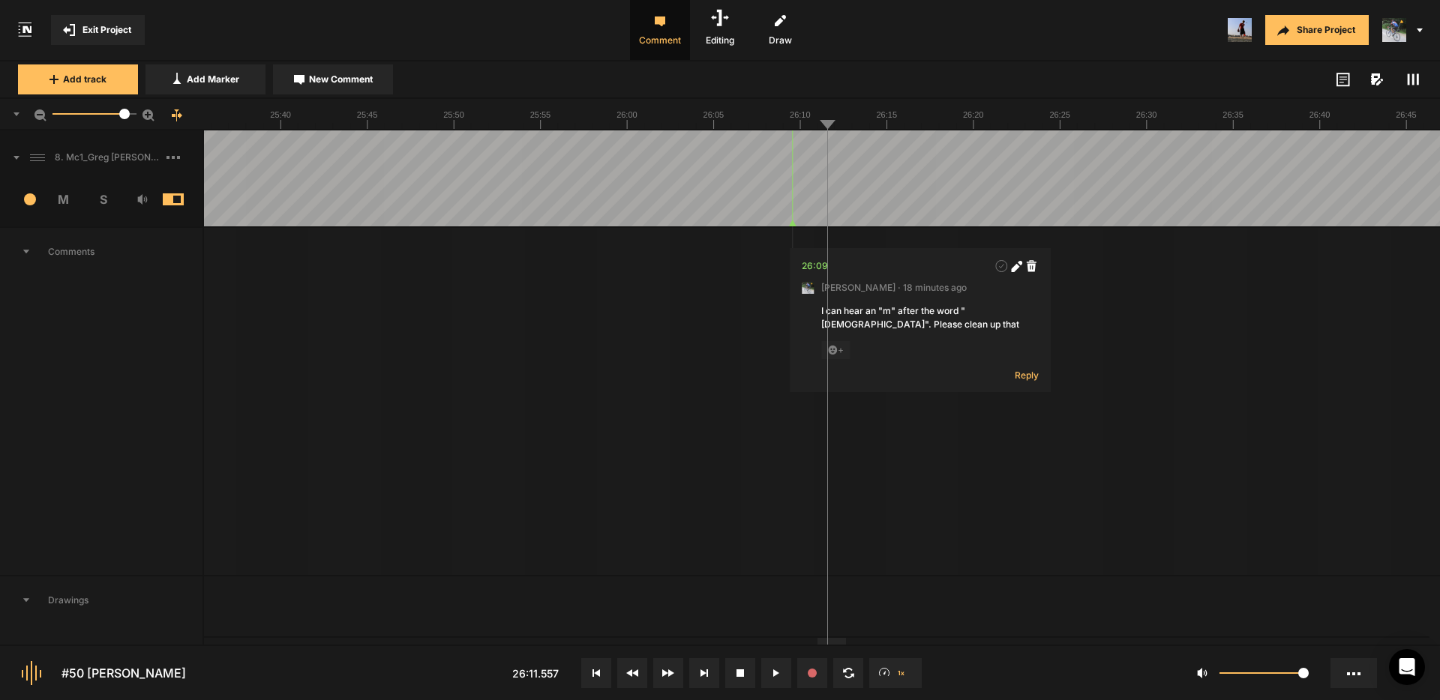
click at [808, 148] on div at bounding box center [186, 178] width 53146 height 96
click at [782, 148] on div at bounding box center [186, 178] width 53146 height 96
click at [1242, 161] on div at bounding box center [186, 178] width 53146 height 96
click at [1286, 150] on div at bounding box center [186, 178] width 53146 height 96
click at [1402, 154] on div at bounding box center [186, 178] width 53146 height 96
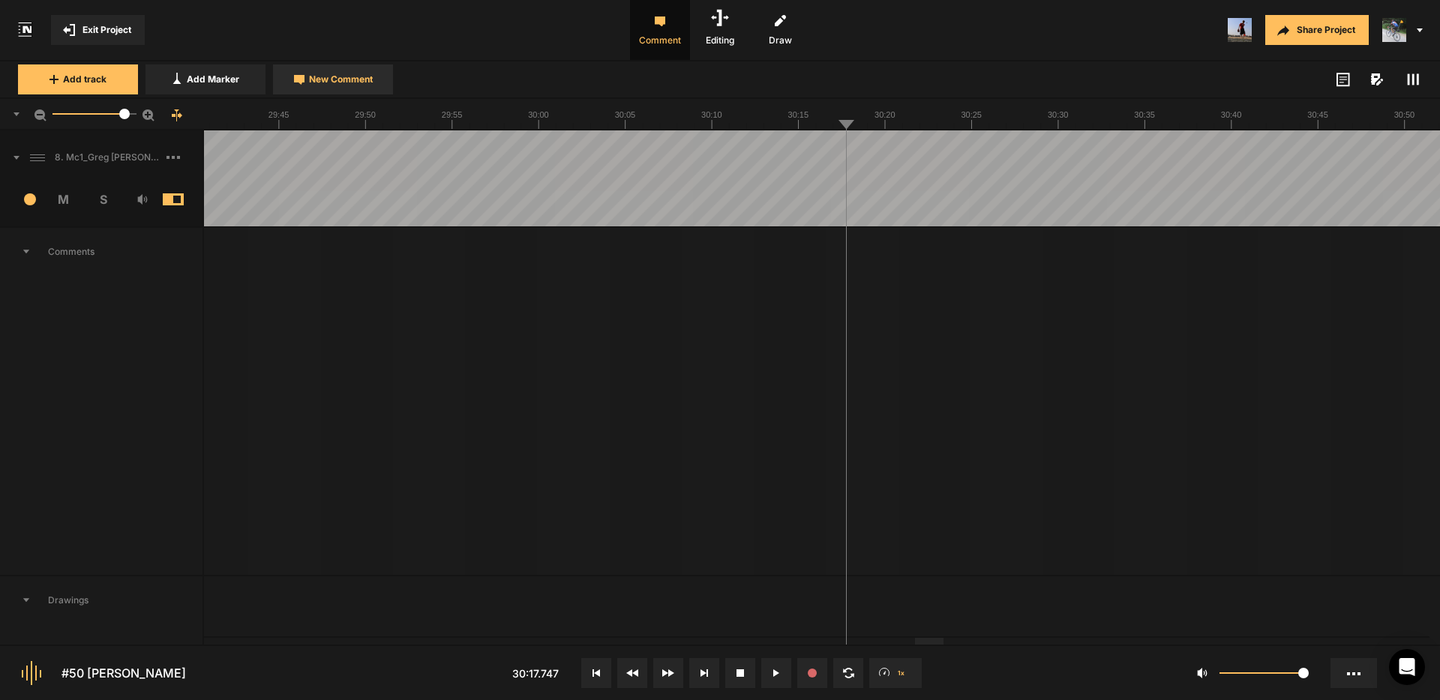
click at [342, 79] on span "New Comment" at bounding box center [341, 79] width 64 height 13
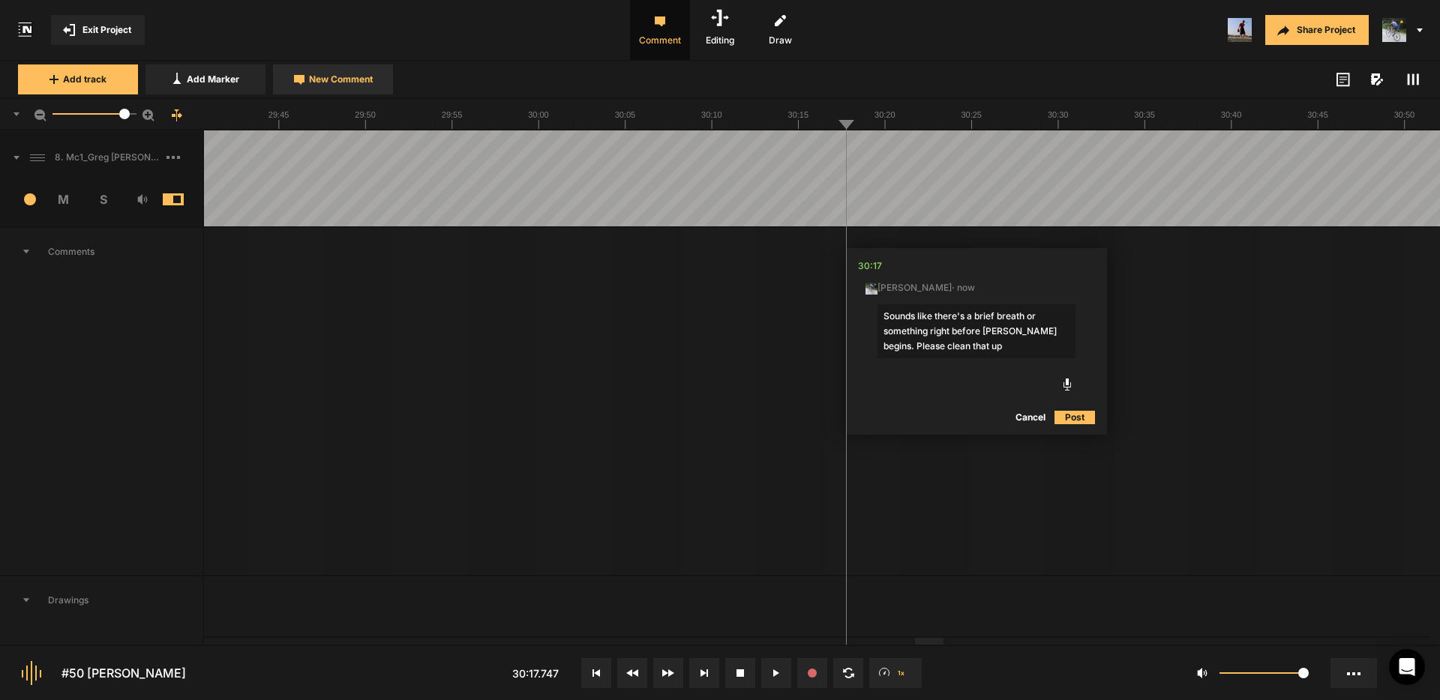
type textarea "Sounds like there's a brief breath or something right before [PERSON_NAME] begi…"
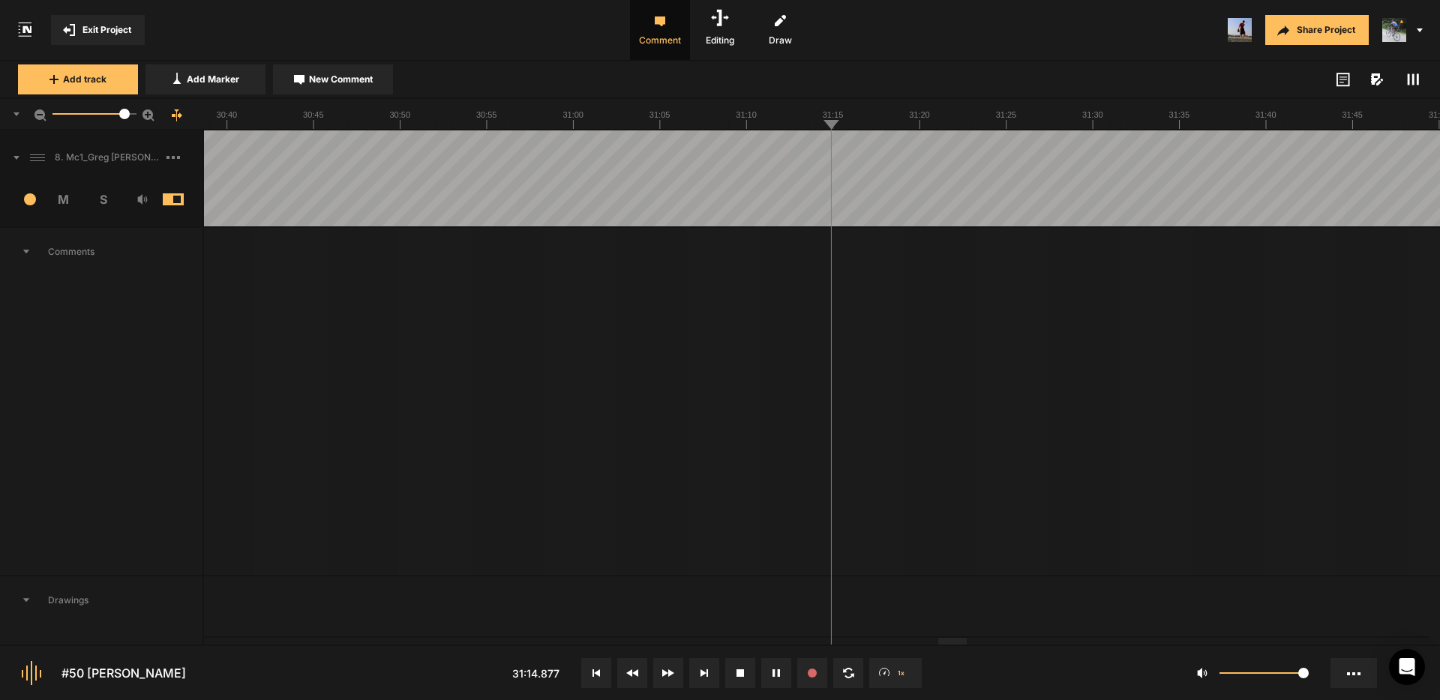
drag, startPoint x: 1023, startPoint y: 152, endPoint x: 1045, endPoint y: 154, distance: 22.5
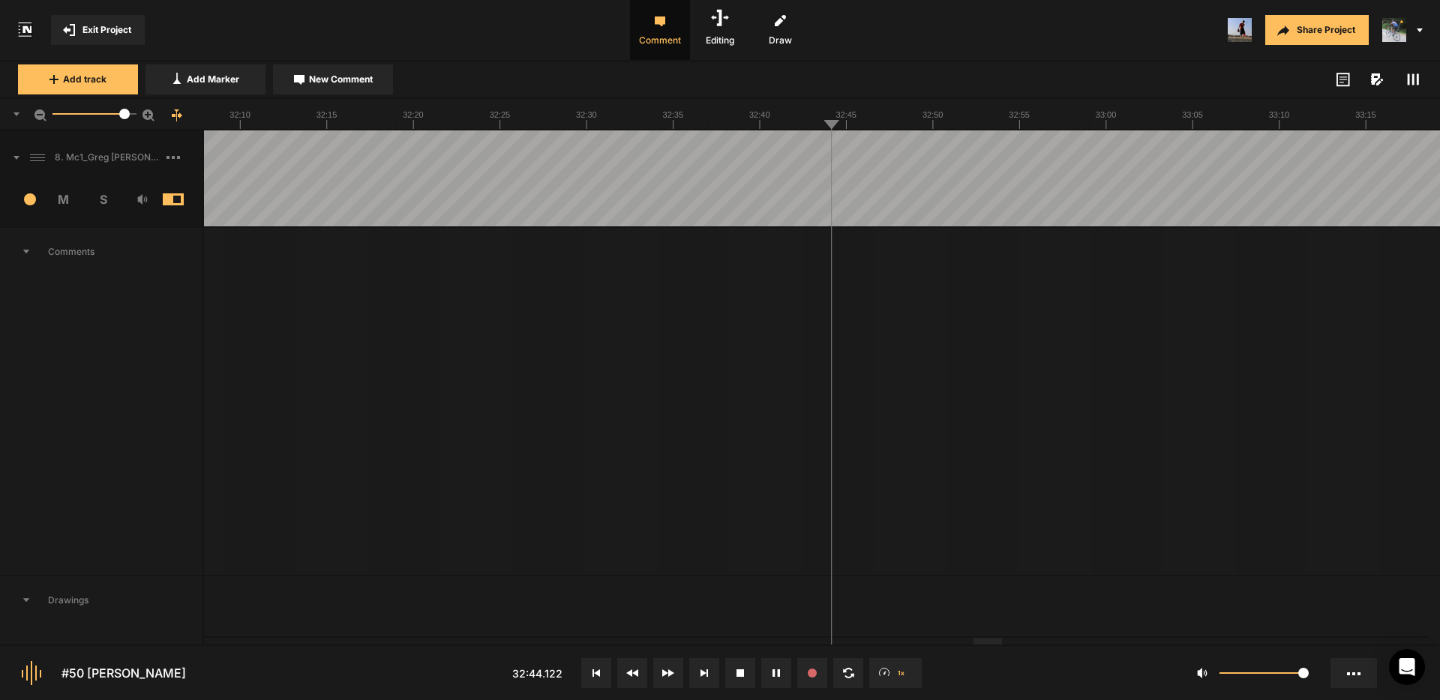
drag, startPoint x: 1035, startPoint y: 154, endPoint x: 1107, endPoint y: 157, distance: 72.1
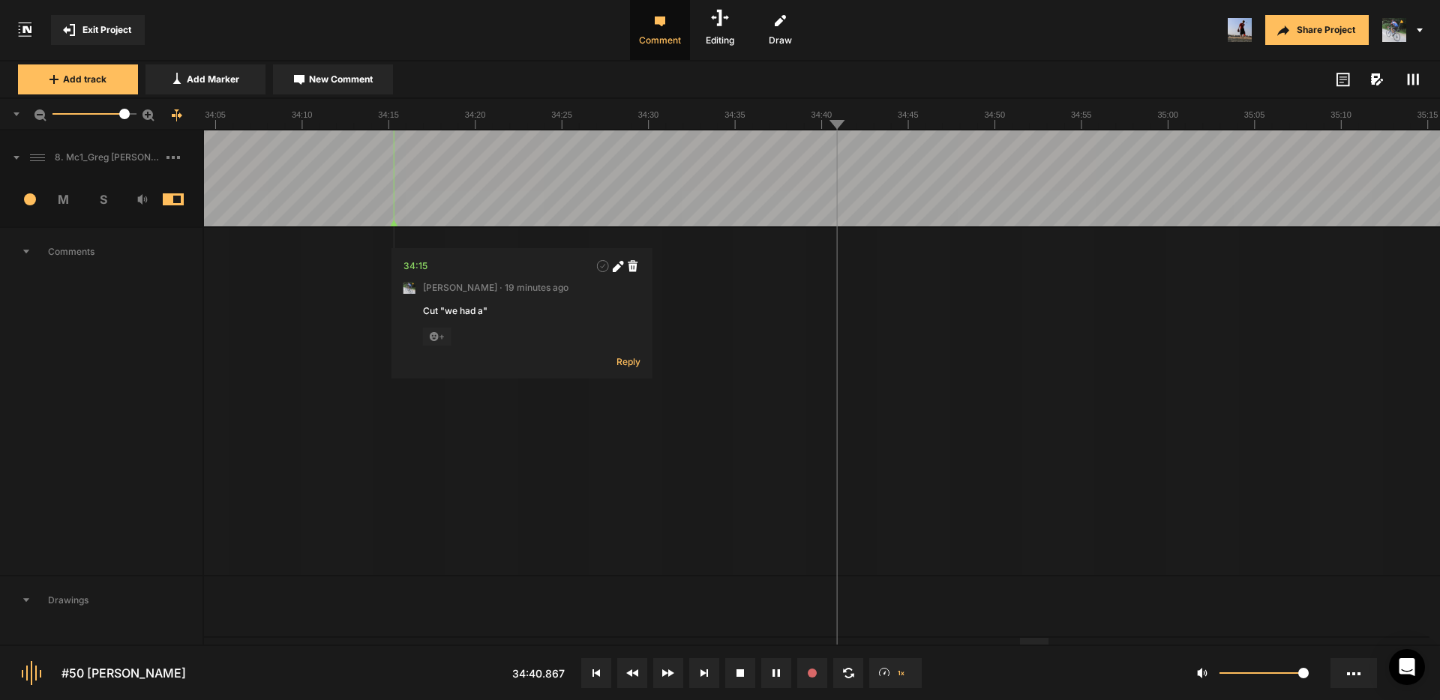
drag, startPoint x: 1208, startPoint y: 155, endPoint x: 1226, endPoint y: 156, distance: 18.0
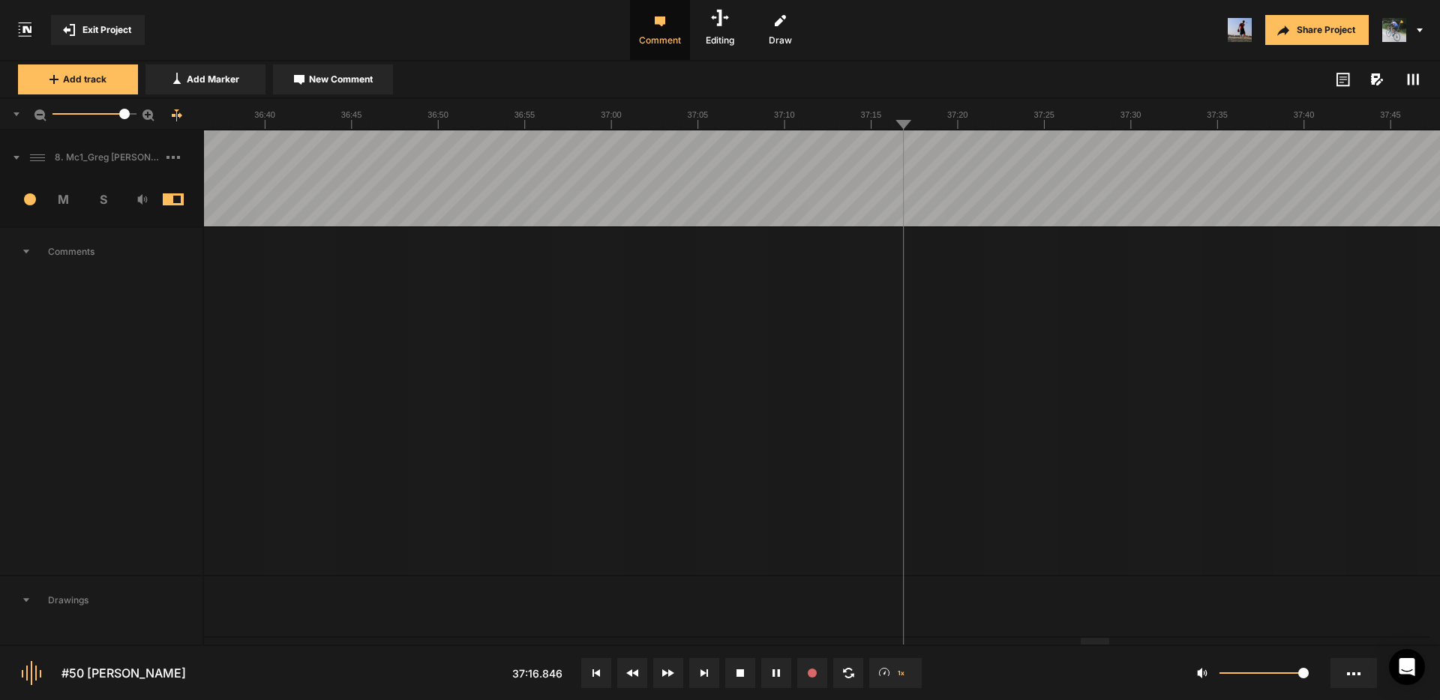
click at [1061, 407] on button "Cancel" at bounding box center [1062, 404] width 48 height 18
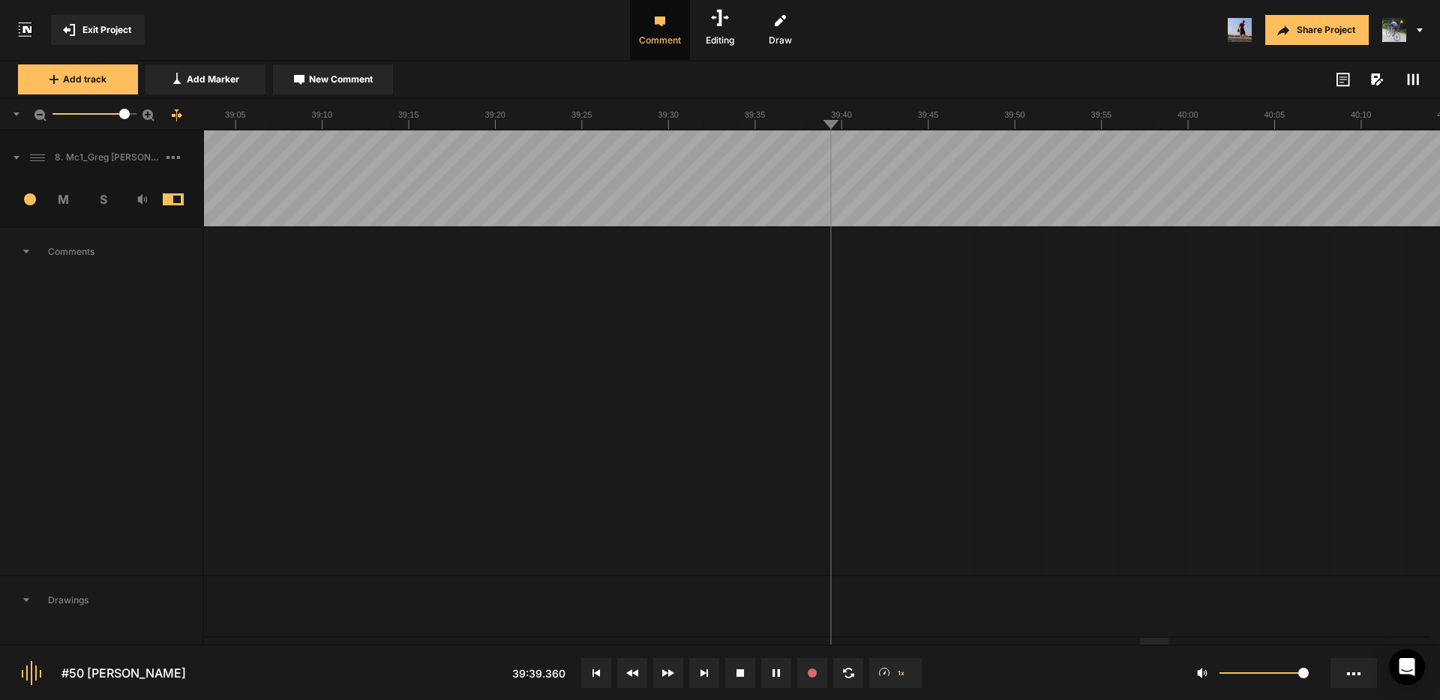
drag, startPoint x: 1352, startPoint y: 147, endPoint x: 1170, endPoint y: 158, distance: 182.6
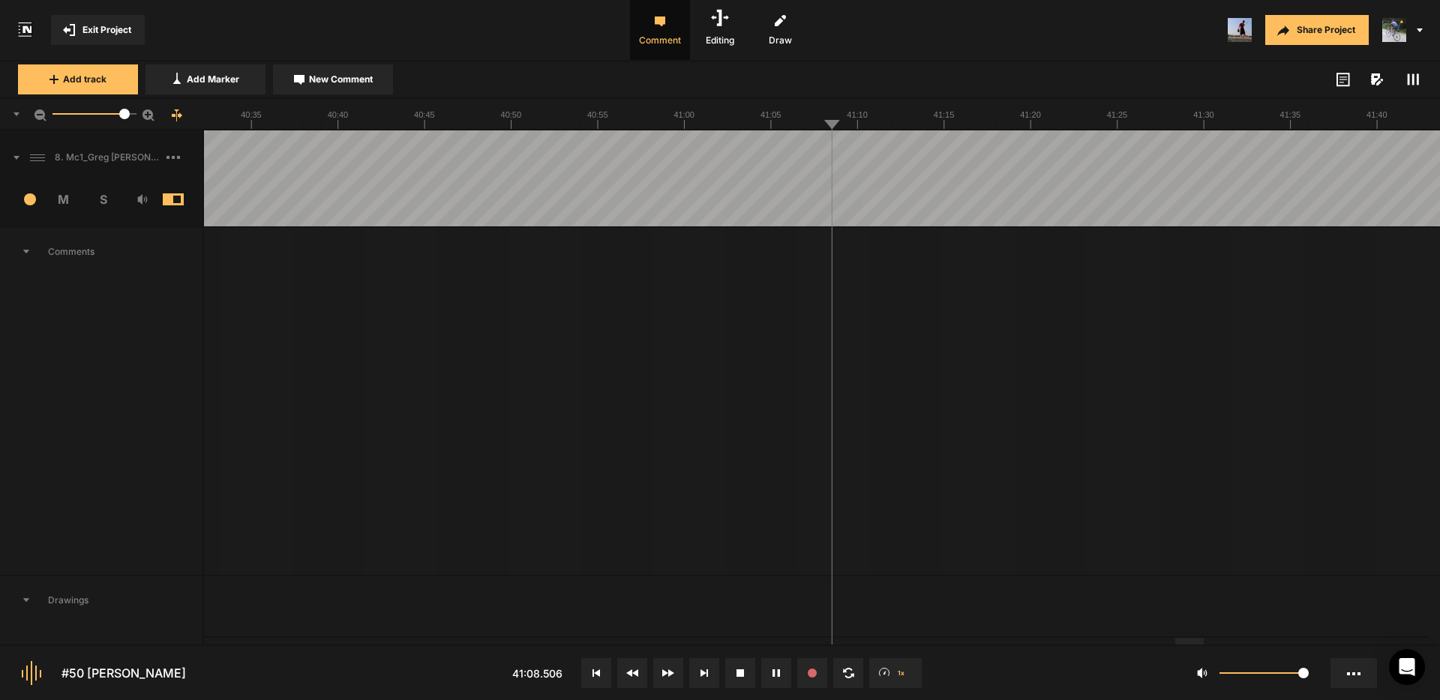
drag, startPoint x: 978, startPoint y: 151, endPoint x: 1075, endPoint y: 152, distance: 97.5
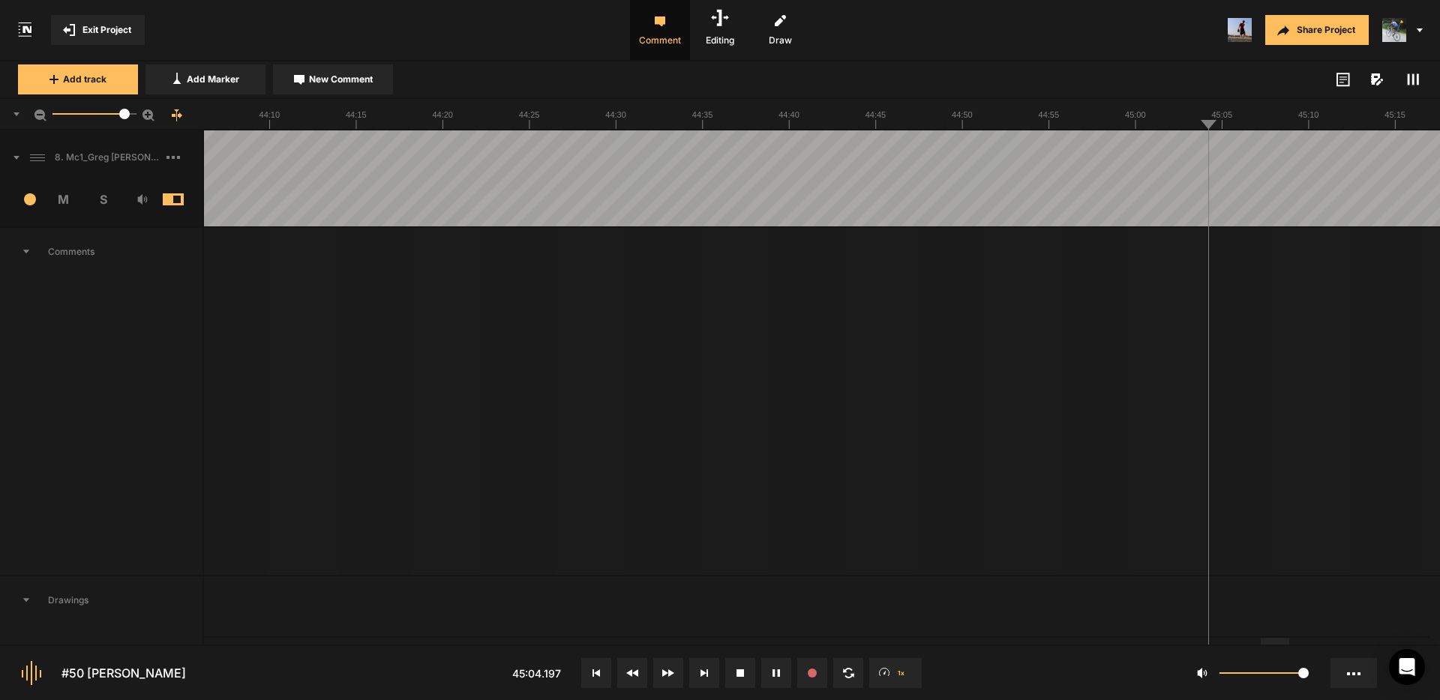
drag, startPoint x: 1307, startPoint y: 152, endPoint x: 1319, endPoint y: 154, distance: 12.1
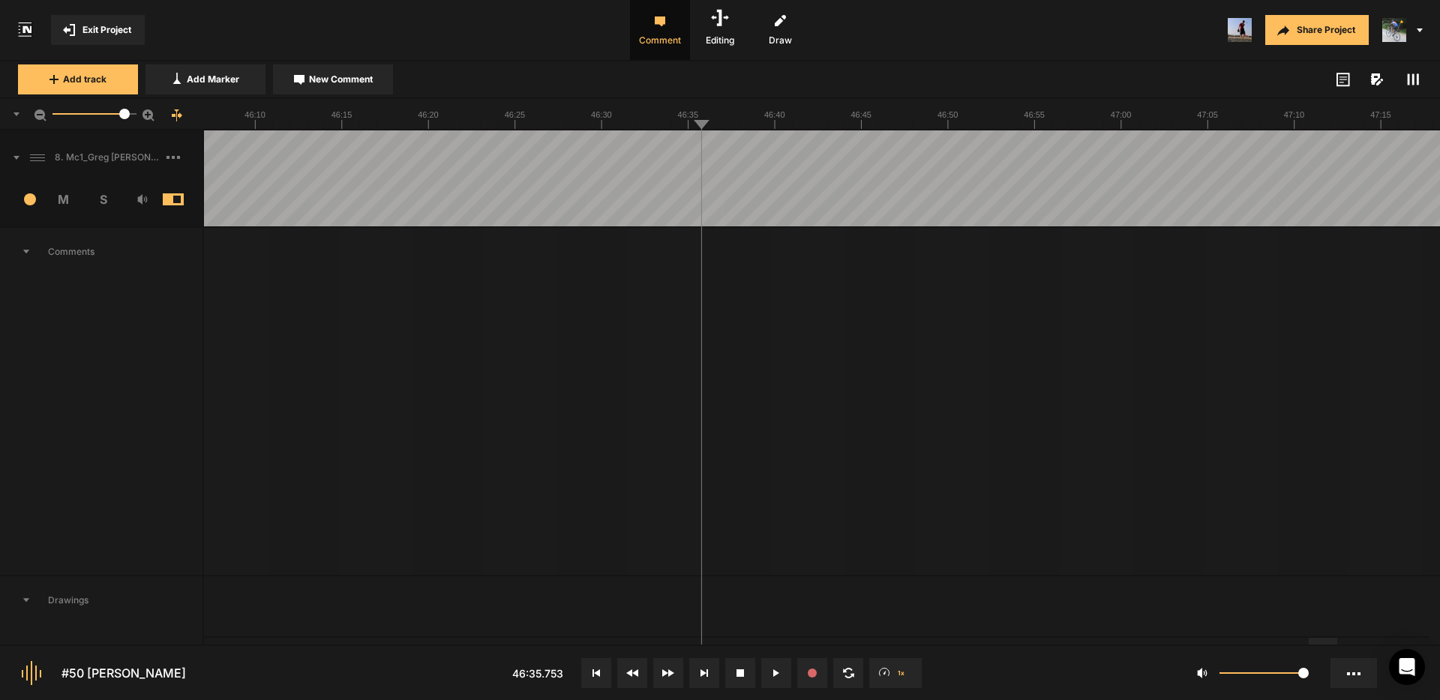
click at [1117, 640] on div at bounding box center [1125, 641] width 28 height 7
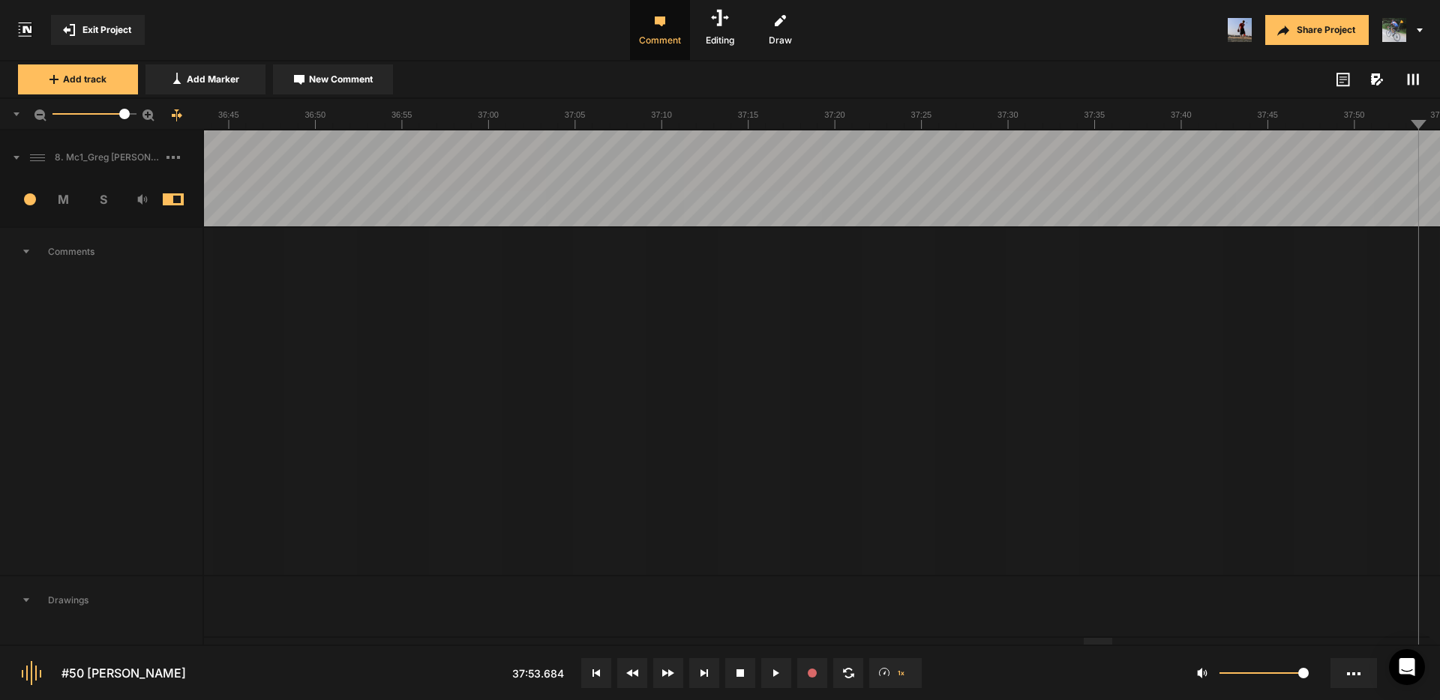
click at [1091, 644] on div at bounding box center [1098, 641] width 28 height 7
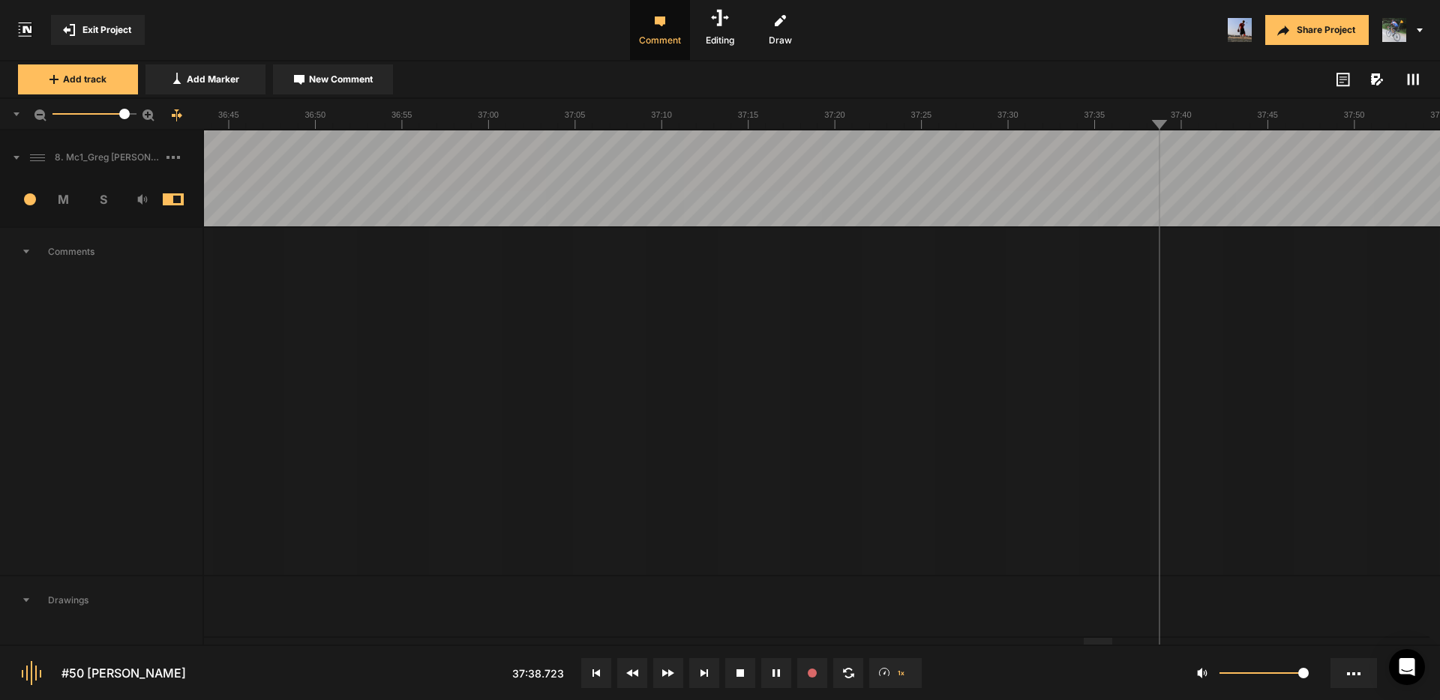
drag, startPoint x: 1236, startPoint y: 151, endPoint x: 1276, endPoint y: 155, distance: 40.7
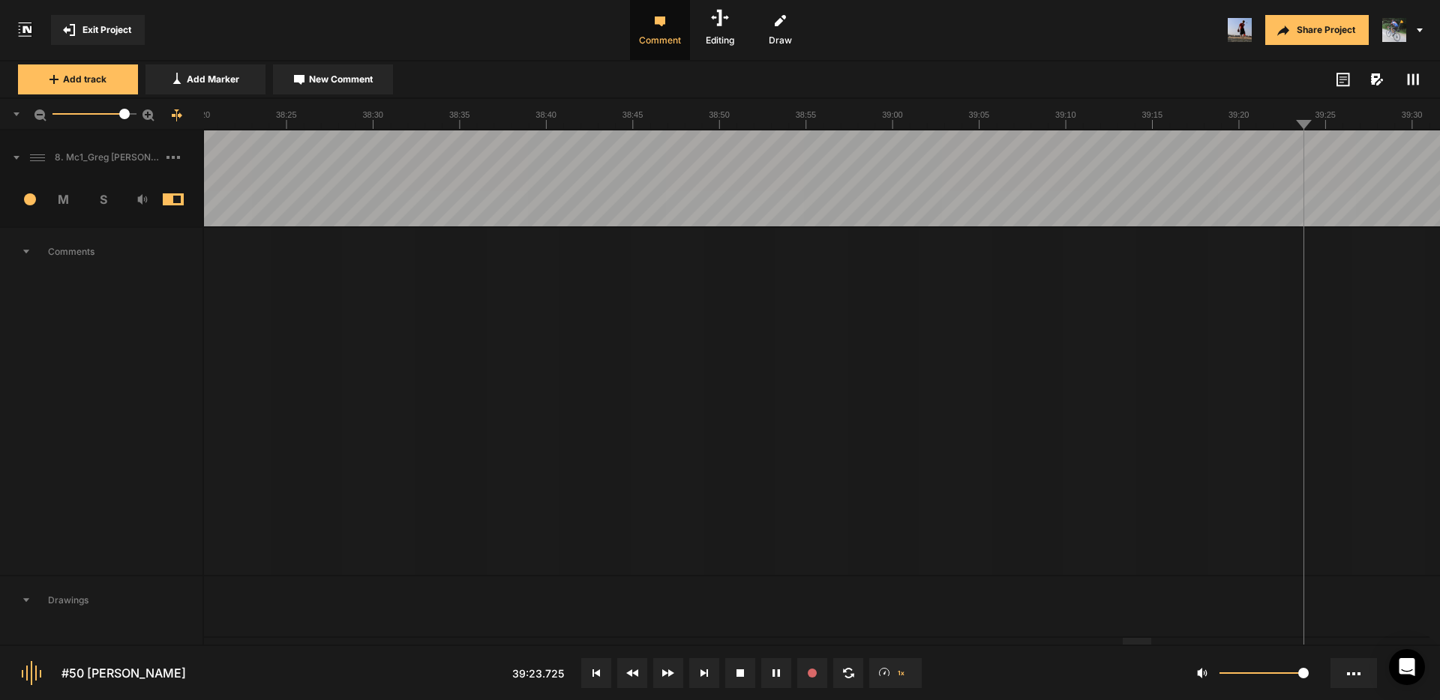
drag, startPoint x: 1133, startPoint y: 153, endPoint x: 1183, endPoint y: 154, distance: 50.3
drag, startPoint x: 1260, startPoint y: 153, endPoint x: 1311, endPoint y: 152, distance: 51.0
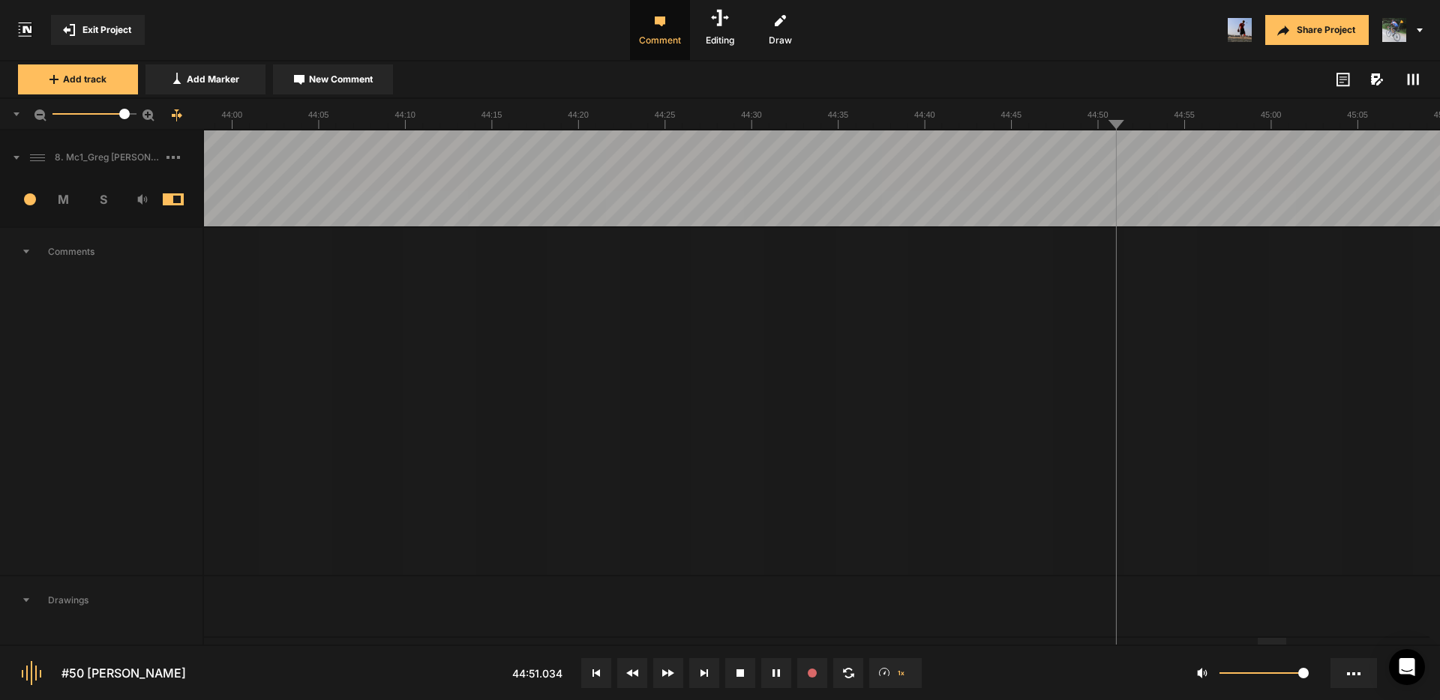
drag, startPoint x: 1204, startPoint y: 154, endPoint x: 1224, endPoint y: 154, distance: 20.3
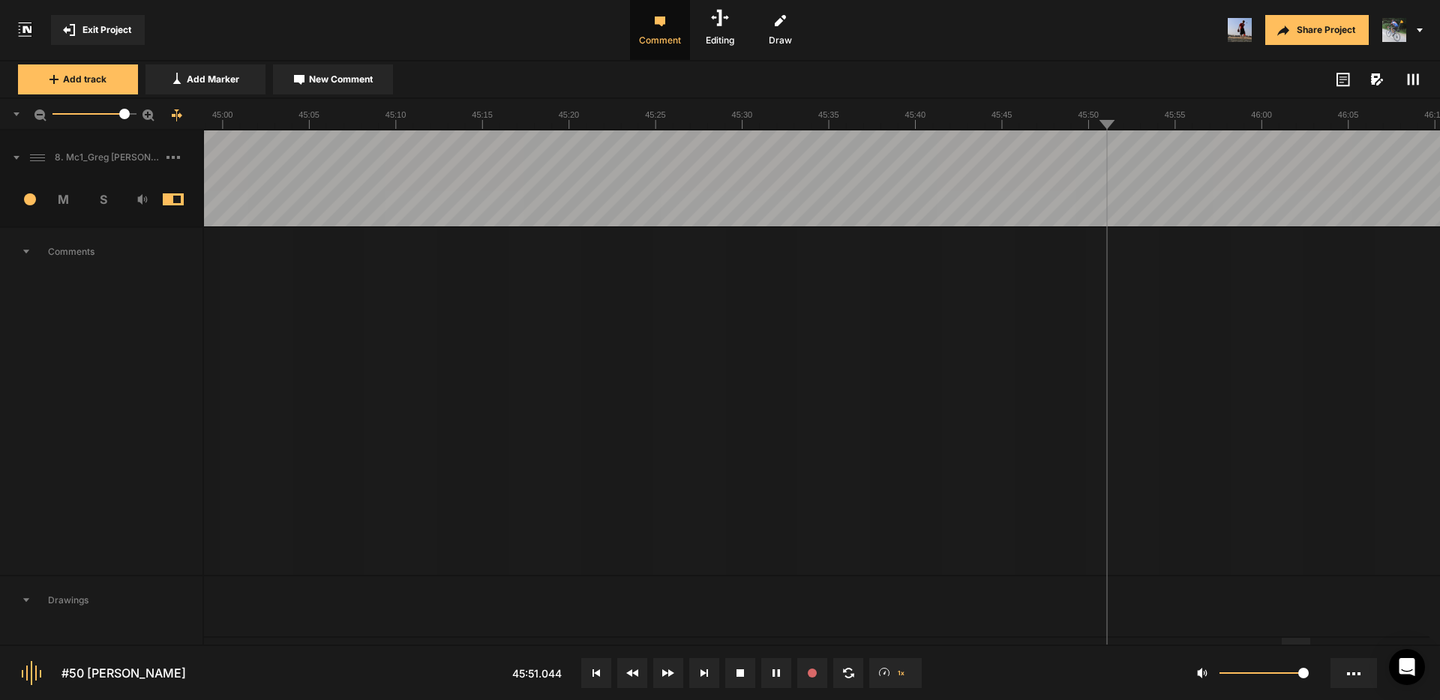
drag, startPoint x: 1156, startPoint y: 150, endPoint x: 1240, endPoint y: 155, distance: 84.2
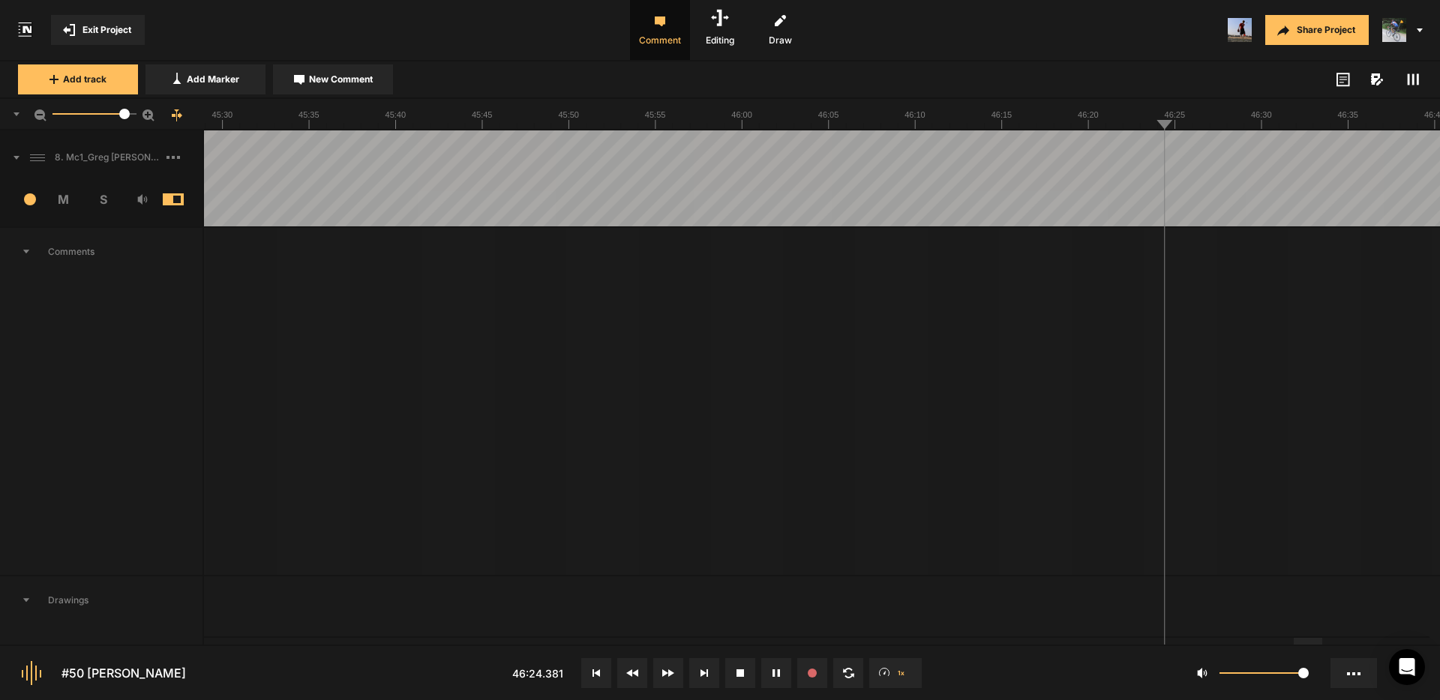
click at [1414, 80] on rect at bounding box center [1413, 79] width 2 height 11
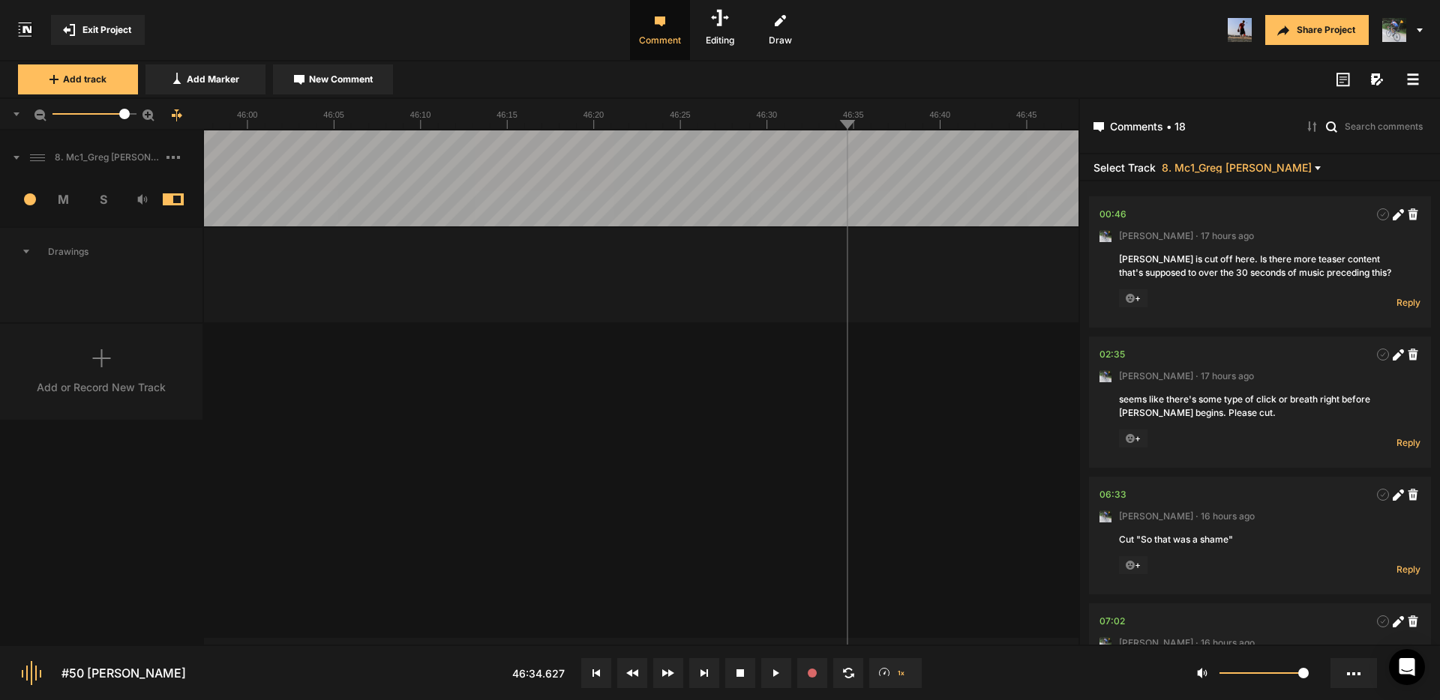
click at [1411, 79] on rect at bounding box center [1413, 79] width 11 height 2
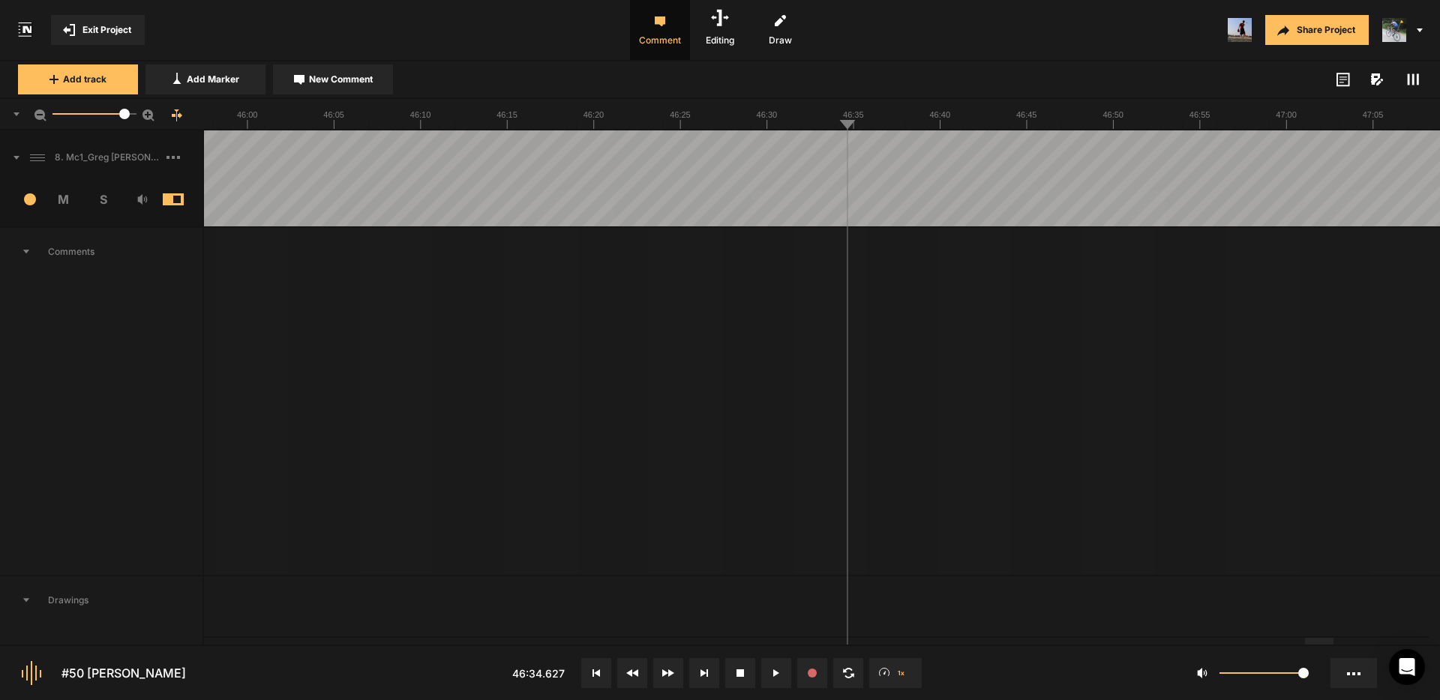
click at [94, 31] on span "Exit Project" at bounding box center [106, 29] width 49 height 13
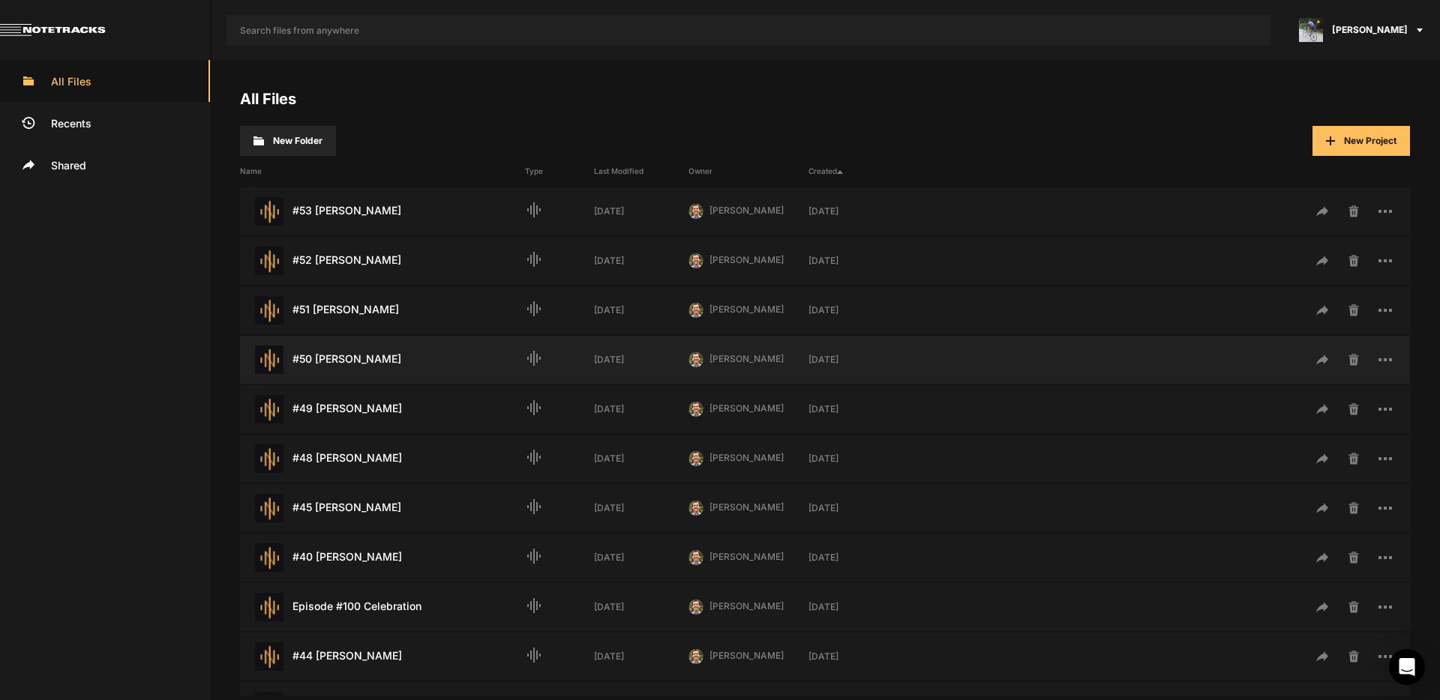
click at [345, 361] on div "#50 [PERSON_NAME] Last Modified: [DATE]" at bounding box center [382, 360] width 285 height 28
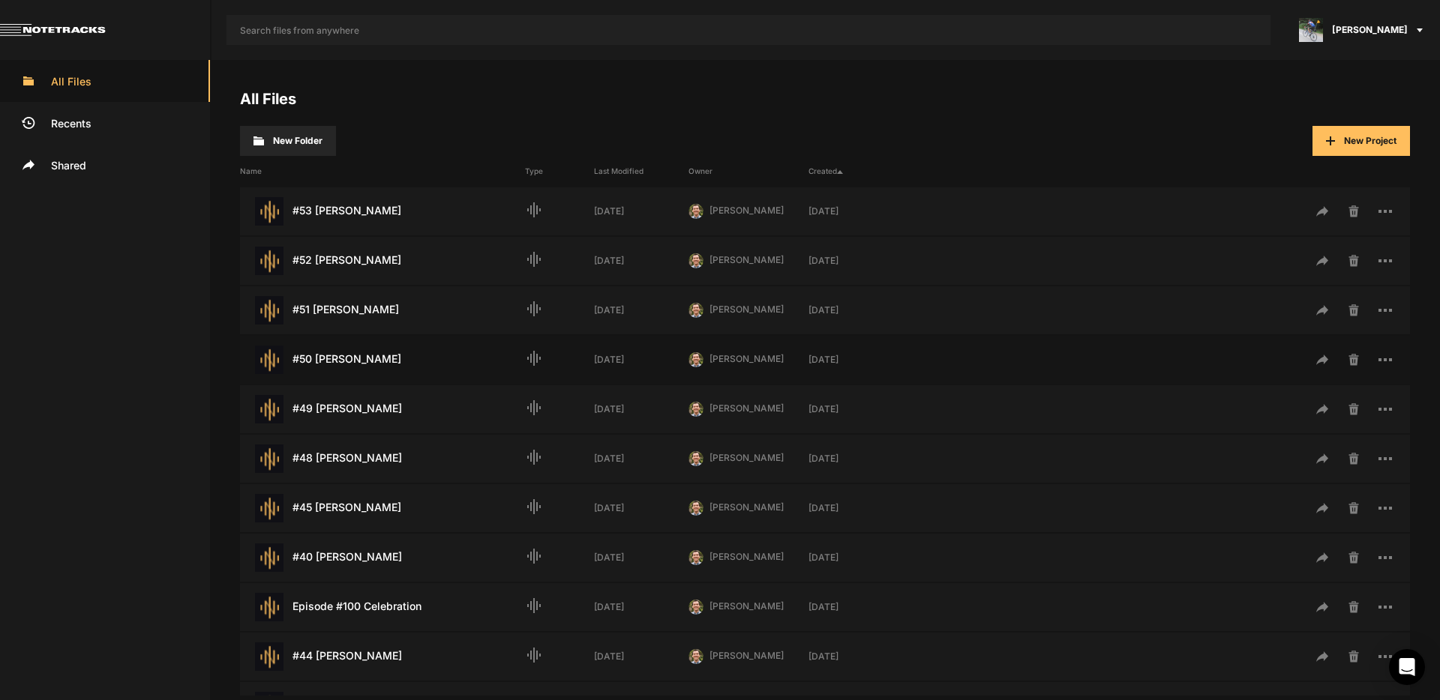
click at [345, 361] on div "#50 [PERSON_NAME] Last Modified: [DATE]" at bounding box center [382, 360] width 285 height 28
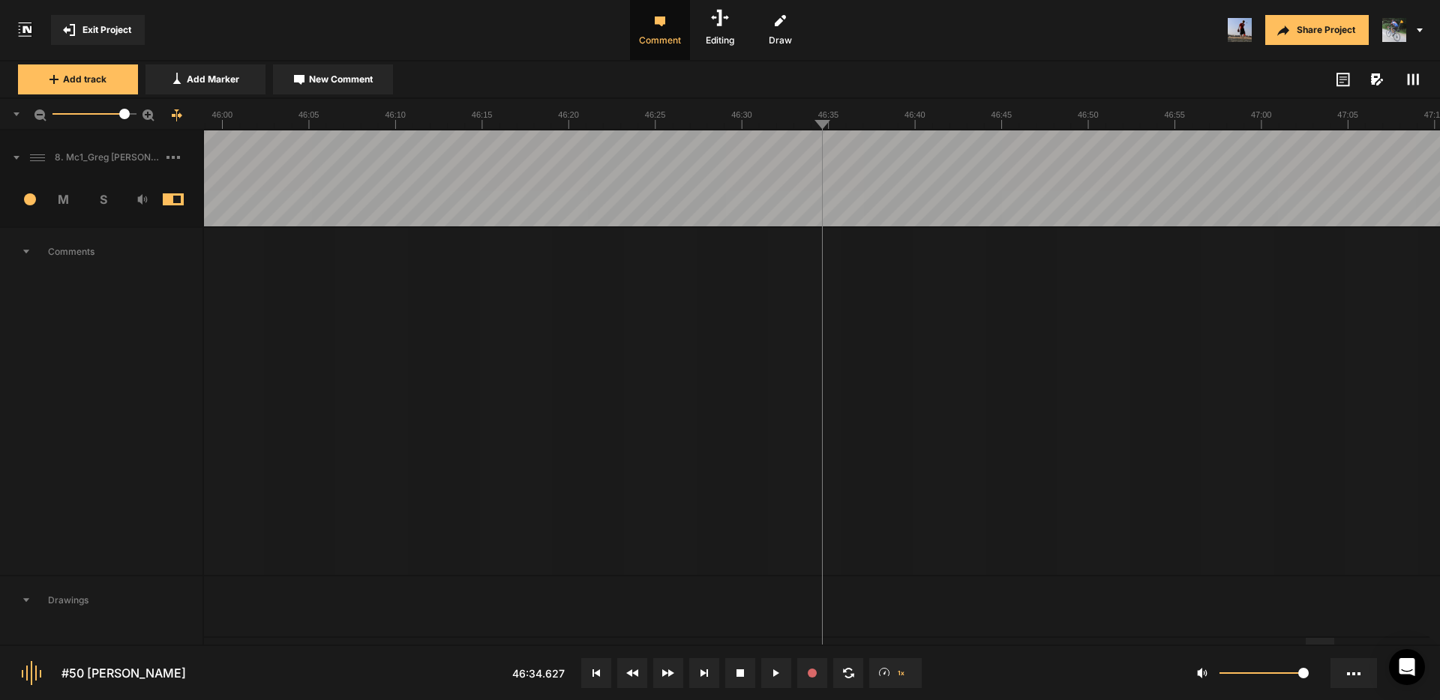
click at [1411, 76] on icon at bounding box center [1413, 79] width 12 height 12
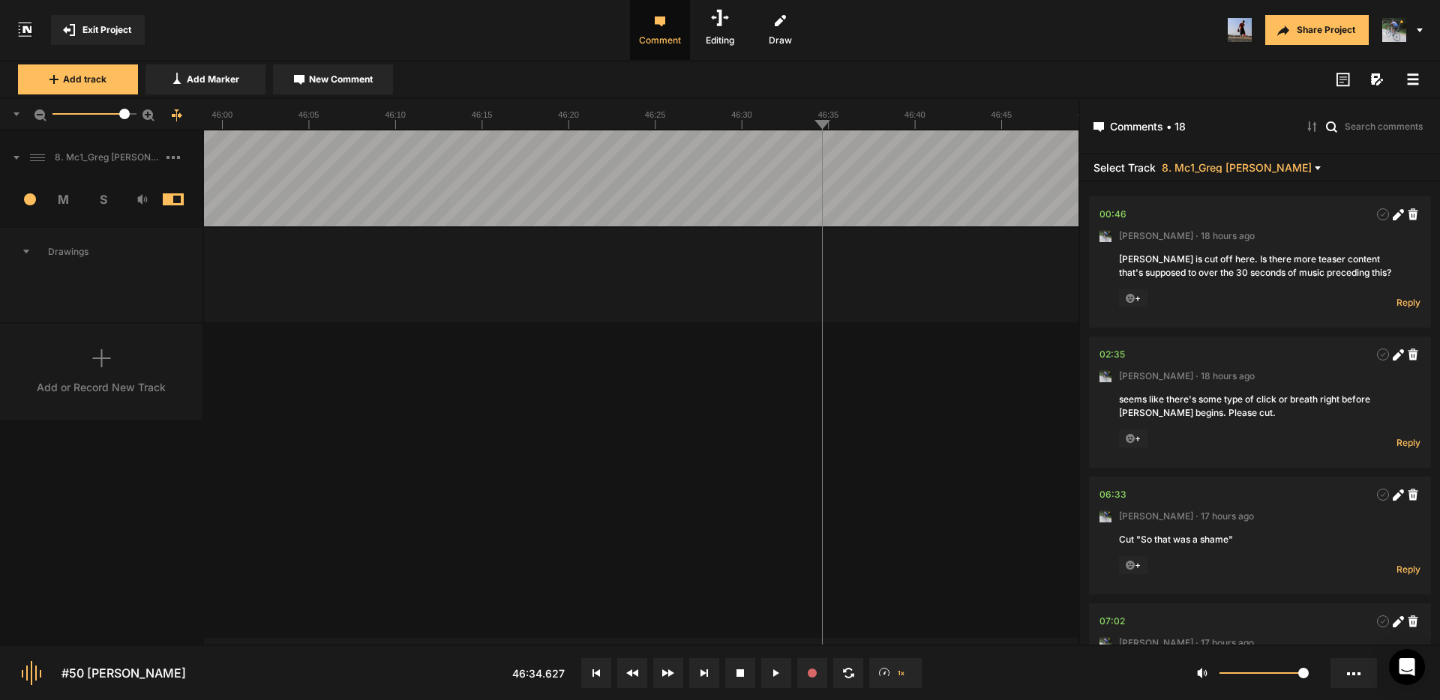
click at [1409, 81] on icon at bounding box center [1413, 79] width 12 height 12
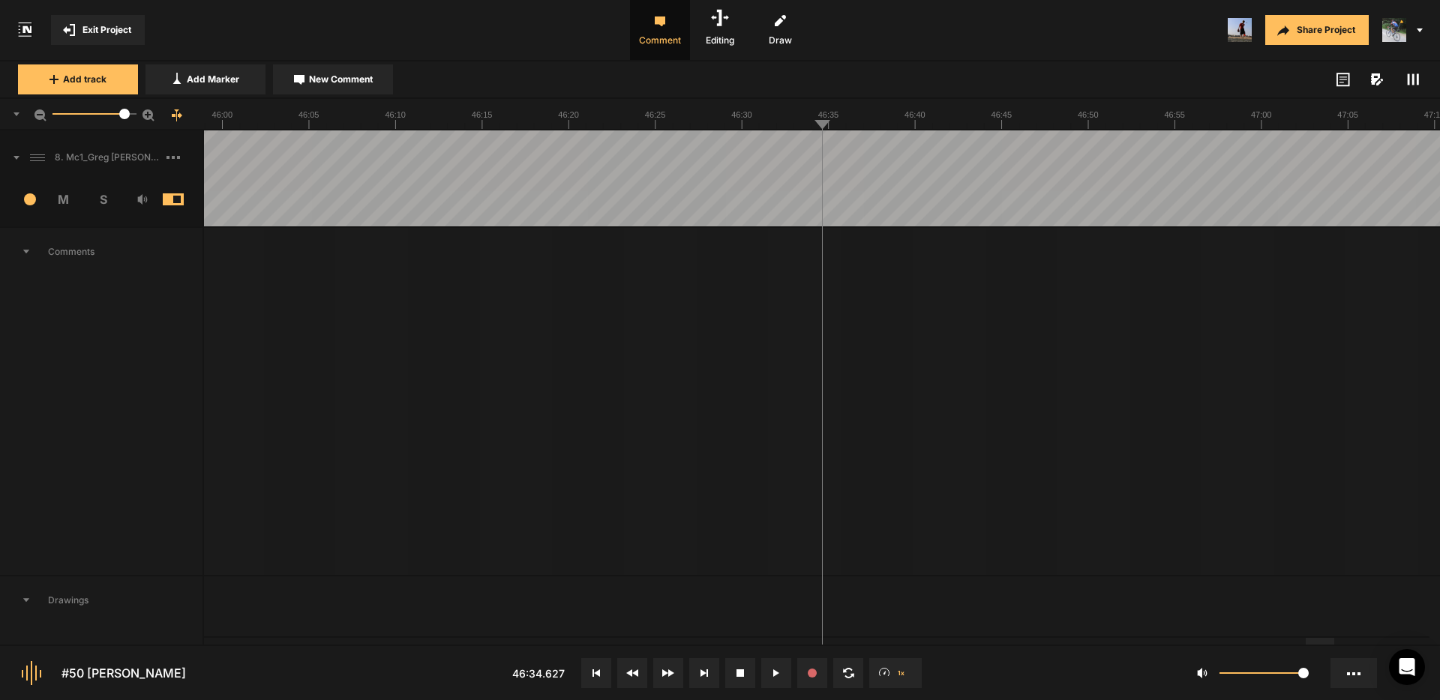
click at [109, 22] on button "Exit Project" at bounding box center [98, 30] width 94 height 30
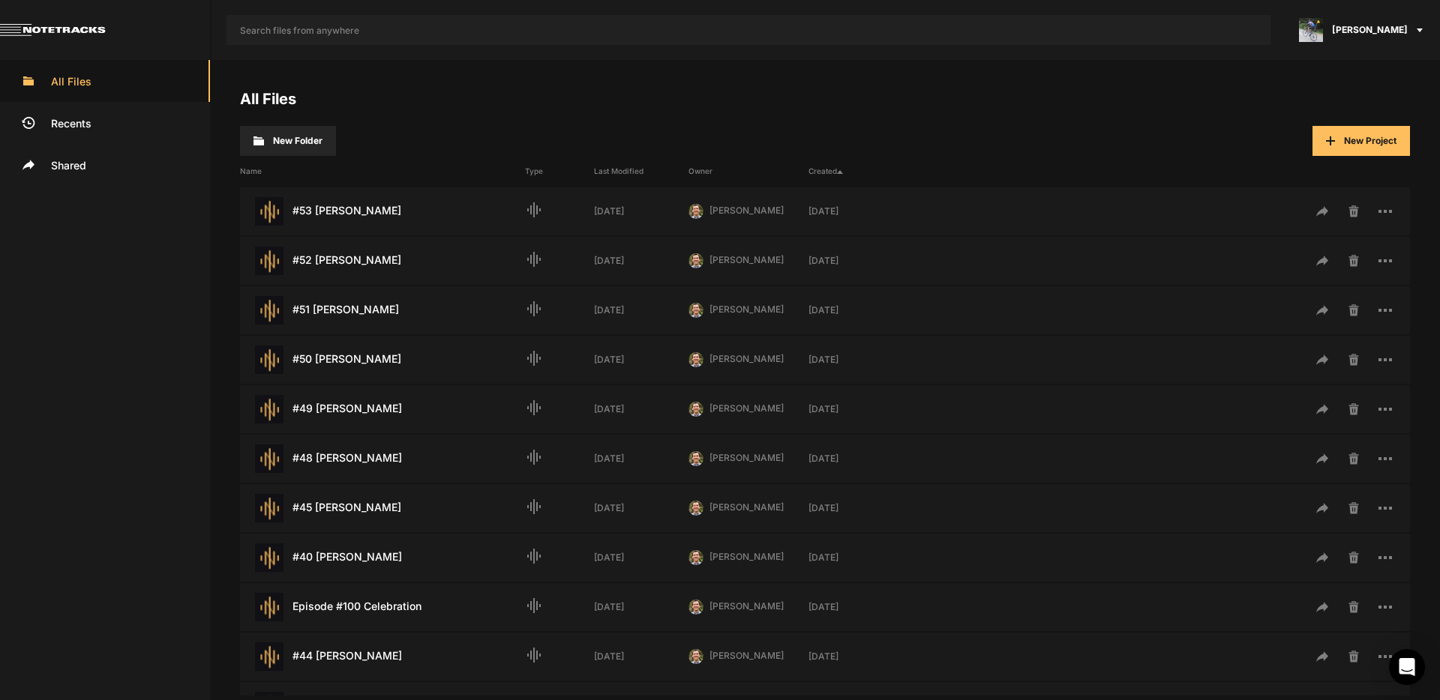
click at [1368, 35] on span "[PERSON_NAME]" at bounding box center [1370, 29] width 76 height 13
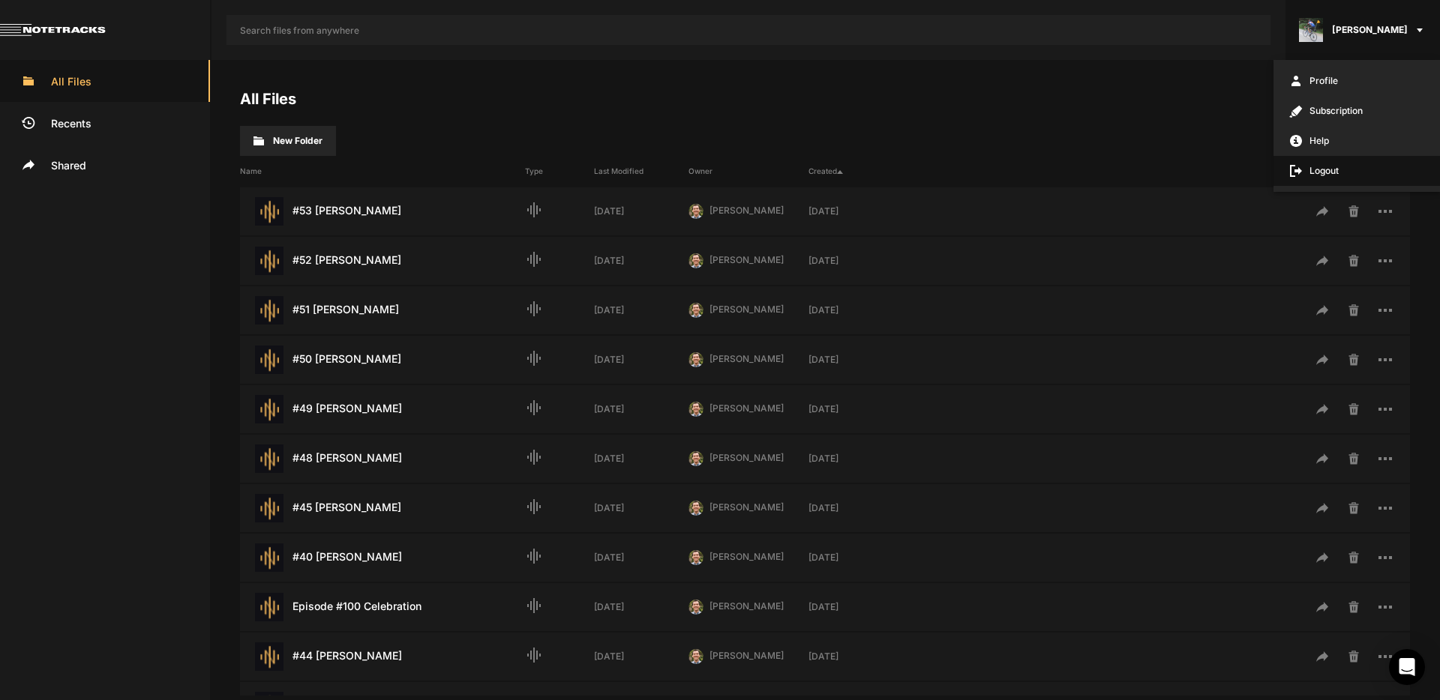
click at [1326, 173] on span "Logout" at bounding box center [1356, 171] width 166 height 30
